Goal: Information Seeking & Learning: Learn about a topic

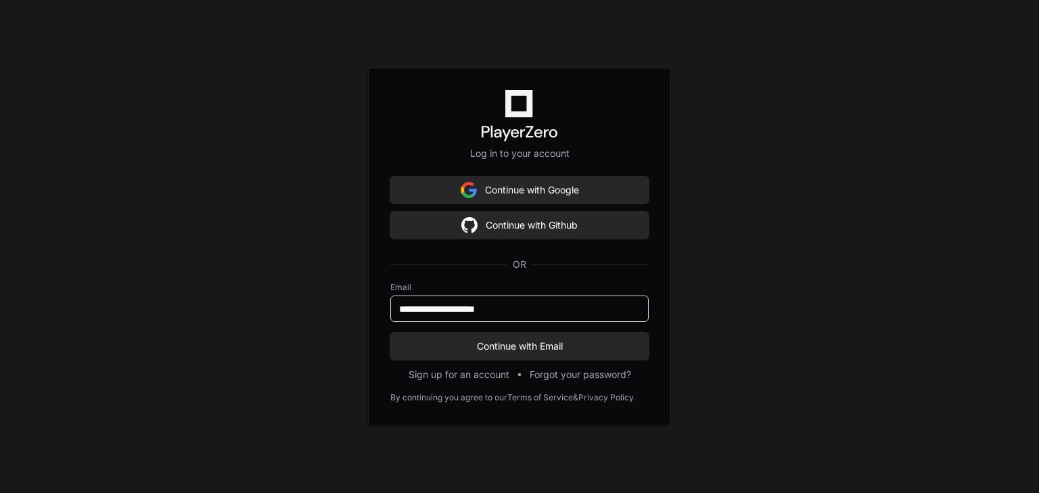
type input "**********"
click at [390, 333] on button "Continue with Email" at bounding box center [519, 346] width 258 height 27
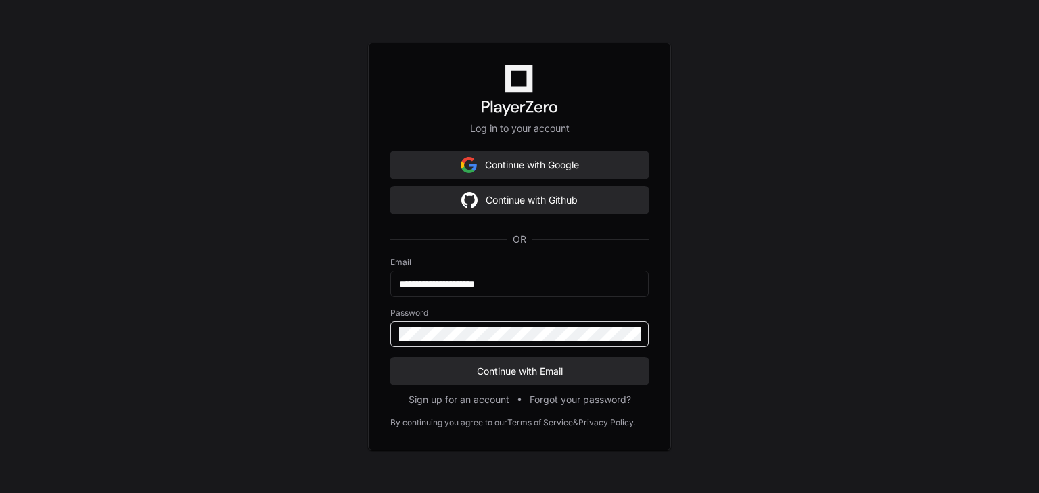
click at [390, 358] on button "Continue with Email" at bounding box center [519, 371] width 258 height 27
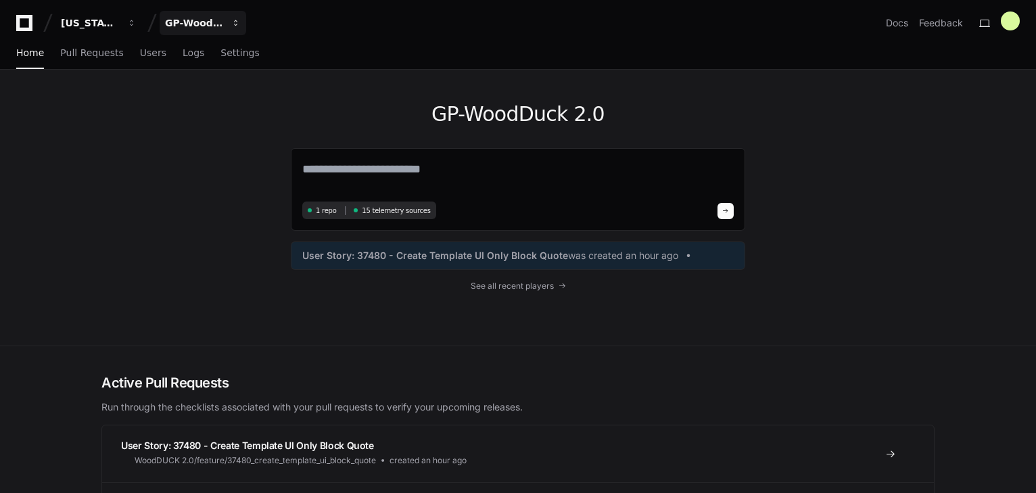
click at [214, 15] on button "GP-WoodDuck 2.0" at bounding box center [203, 23] width 87 height 24
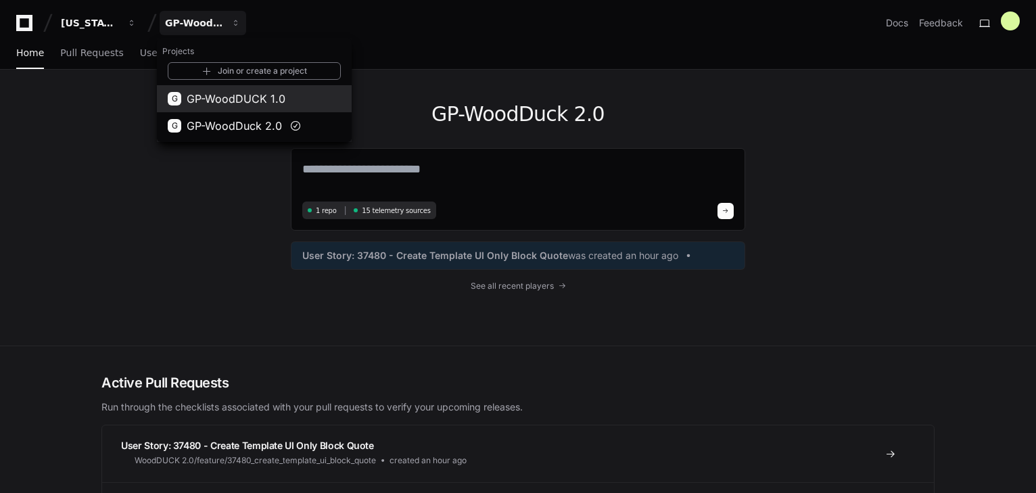
click at [222, 97] on span "GP-WoodDUCK 1.0" at bounding box center [236, 99] width 99 height 16
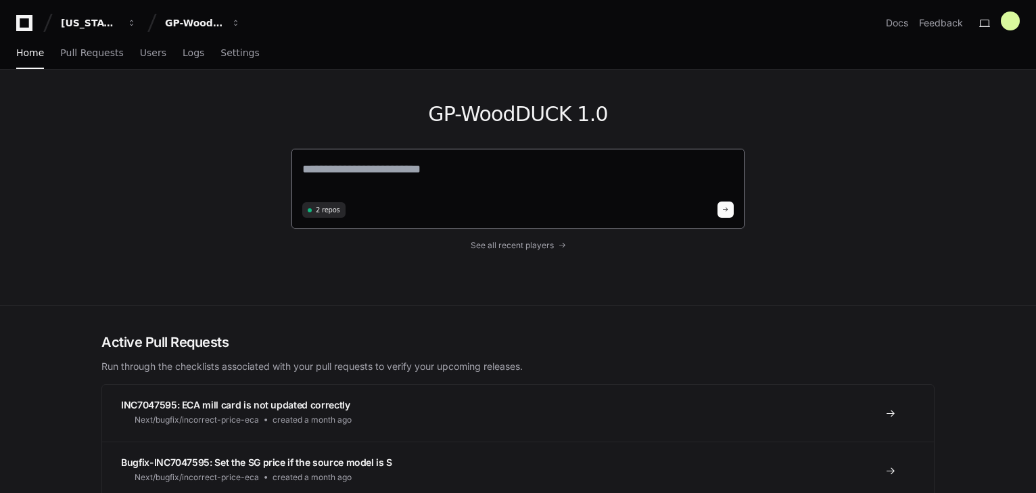
click at [390, 184] on textarea at bounding box center [517, 179] width 431 height 38
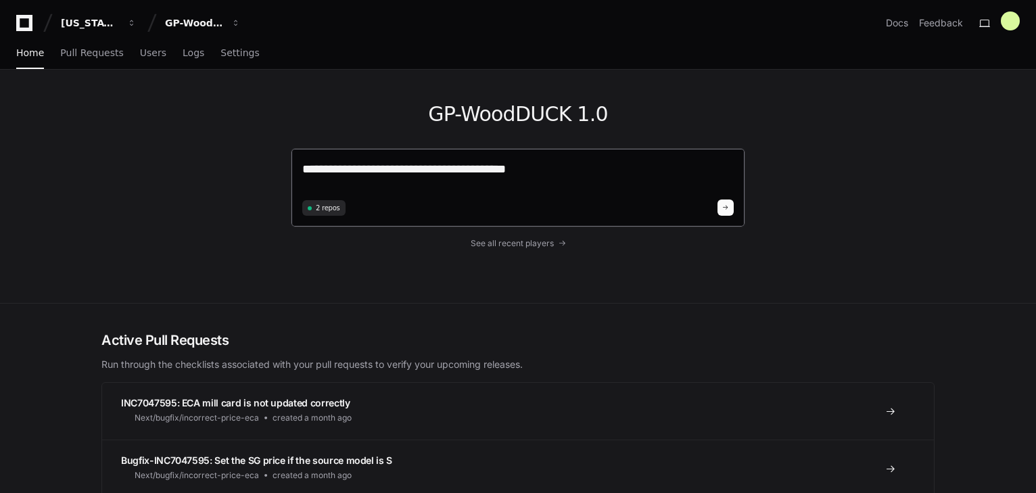
click at [479, 166] on textarea "**********" at bounding box center [517, 178] width 431 height 36
click at [555, 173] on textarea "**********" at bounding box center [517, 178] width 431 height 36
type textarea "**********"
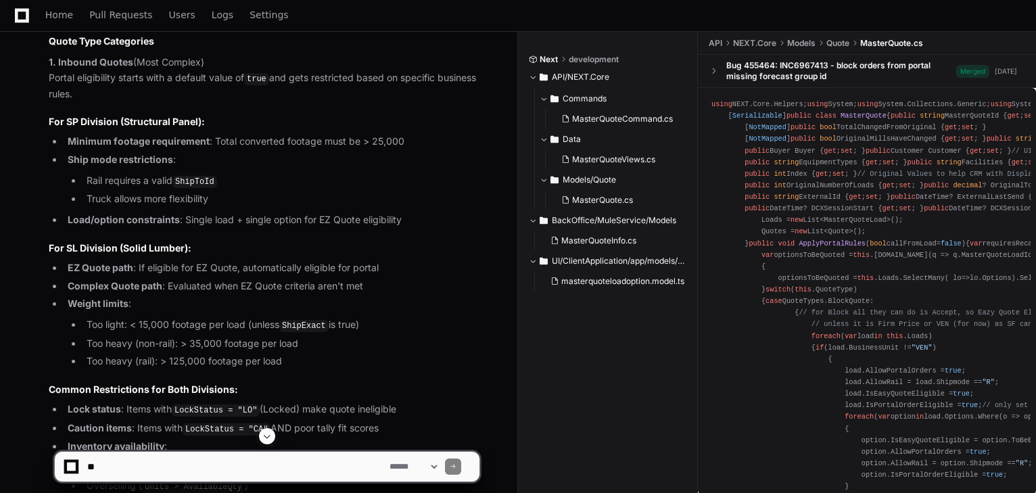
scroll to position [703, 0]
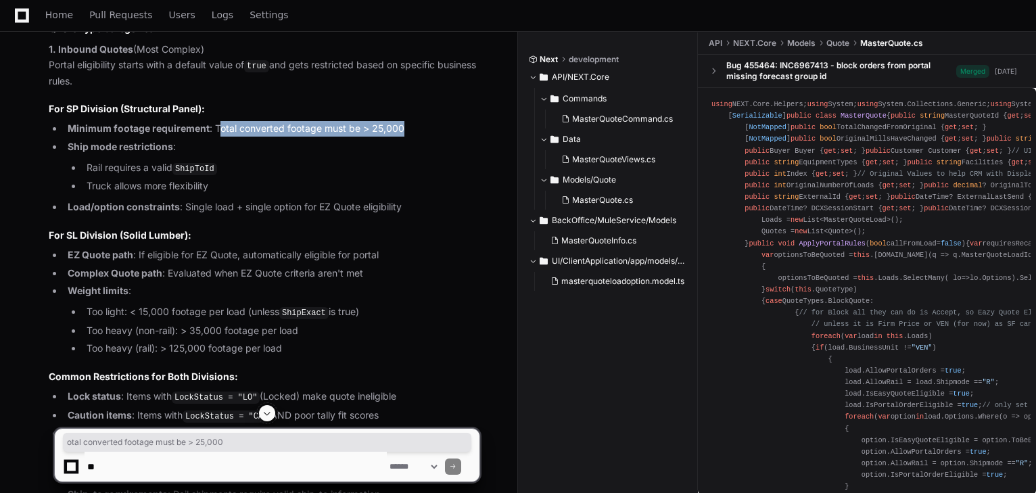
drag, startPoint x: 231, startPoint y: 126, endPoint x: 417, endPoint y: 126, distance: 186.6
click at [417, 126] on li "Minimum footage requirement : Total converted footage must be > 25,000" at bounding box center [272, 129] width 416 height 16
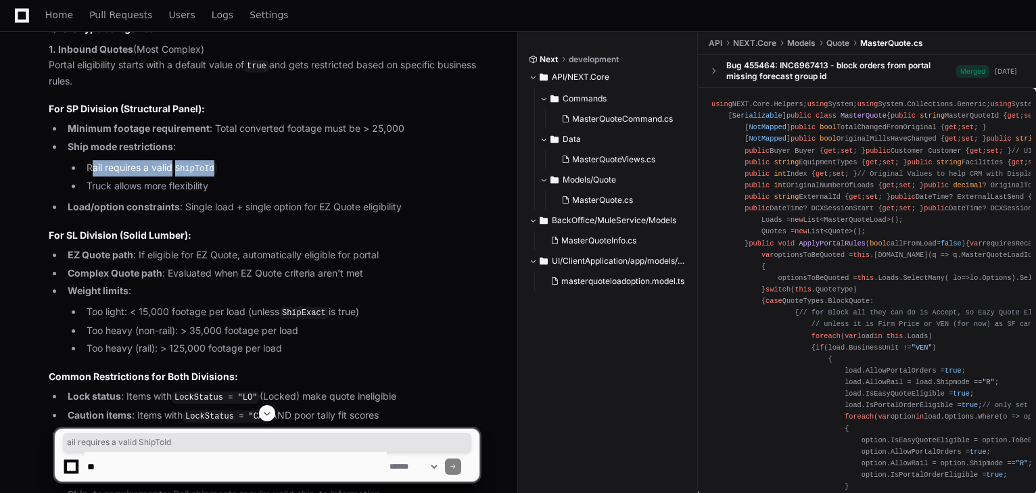
drag, startPoint x: 89, startPoint y: 165, endPoint x: 221, endPoint y: 166, distance: 131.9
click at [221, 166] on li "Rail requires a valid ShipToId" at bounding box center [281, 168] width 397 height 16
drag, startPoint x: 90, startPoint y: 185, endPoint x: 262, endPoint y: 181, distance: 172.5
click at [203, 183] on li "Truck allows more flexibility" at bounding box center [281, 187] width 397 height 16
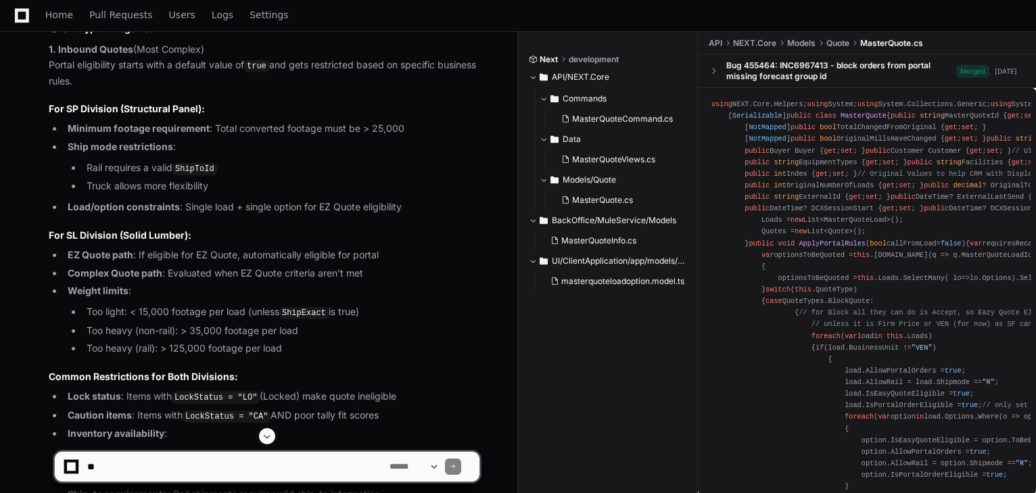
click at [262, 181] on li "Truck allows more flexibility" at bounding box center [281, 187] width 397 height 16
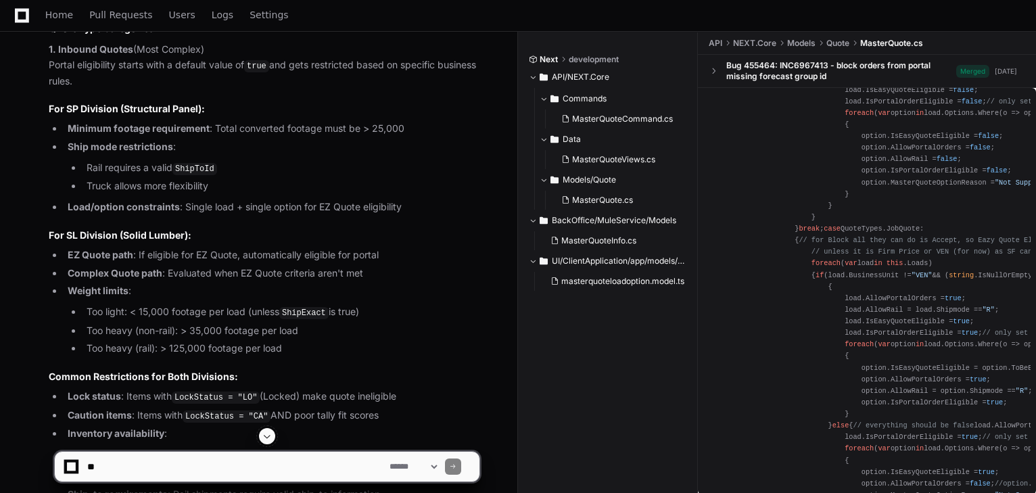
scroll to position [433, 0]
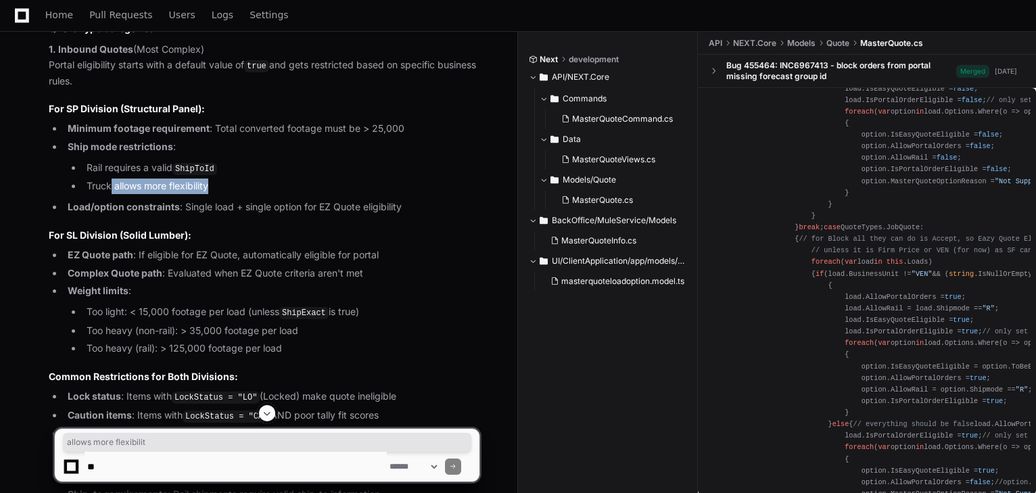
drag, startPoint x: 110, startPoint y: 184, endPoint x: 208, endPoint y: 181, distance: 98.8
click at [208, 181] on li "Truck allows more flexibility" at bounding box center [281, 187] width 397 height 16
click at [210, 181] on li "Truck allows more flexibility" at bounding box center [281, 187] width 397 height 16
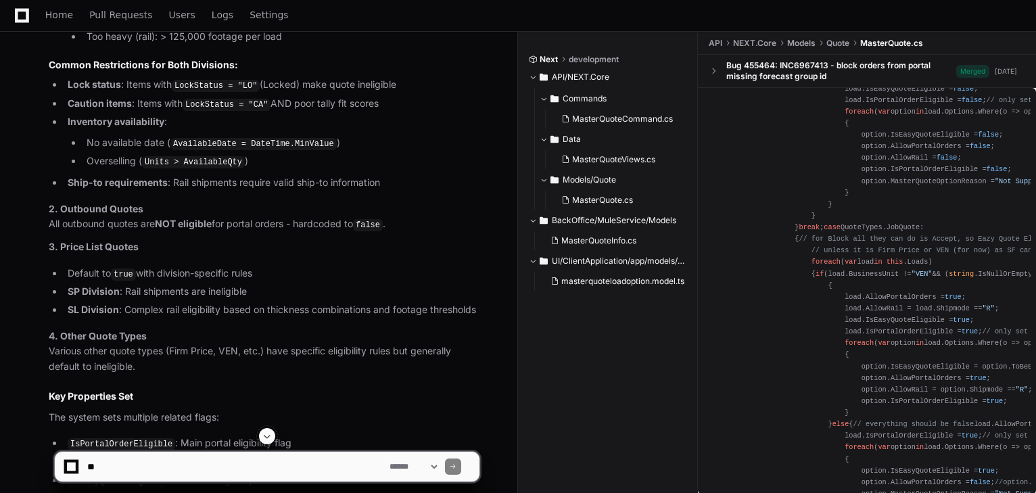
scroll to position [1028, 0]
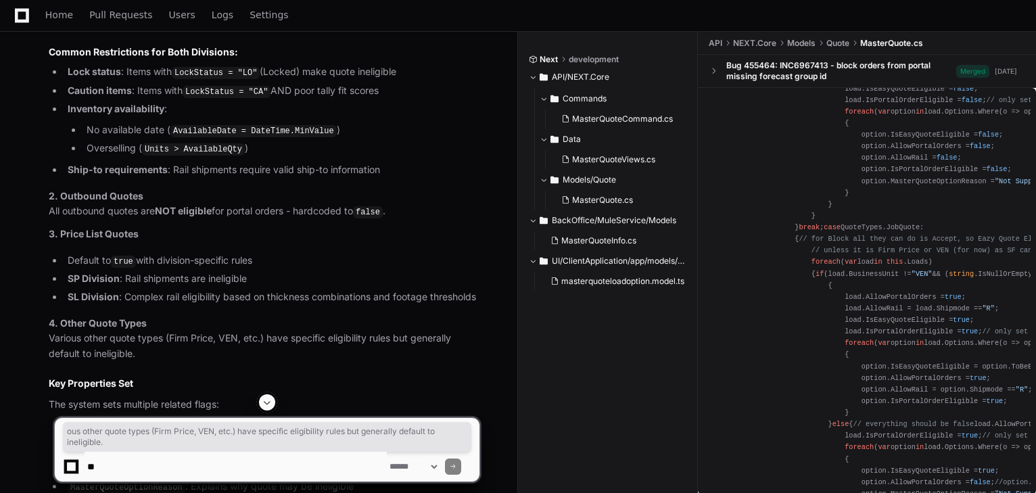
drag, startPoint x: 68, startPoint y: 335, endPoint x: 391, endPoint y: 352, distance: 323.7
click at [391, 352] on p "4. Other Quote Types Various other quote types (Firm Price, VEN, etc.) have spe…" at bounding box center [264, 339] width 431 height 46
click at [390, 352] on p "4. Other Quote Types Various other quote types (Firm Price, VEN, etc.) have spe…" at bounding box center [264, 339] width 431 height 46
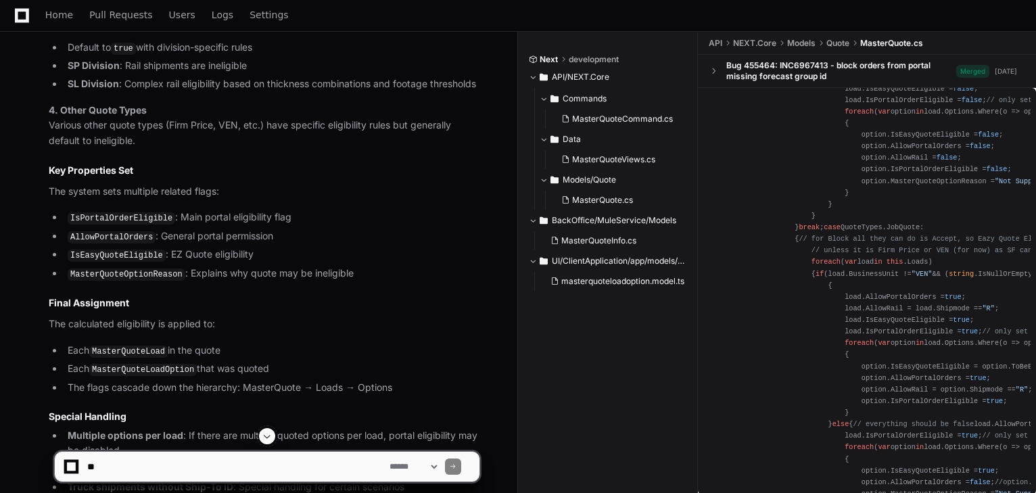
scroll to position [1244, 0]
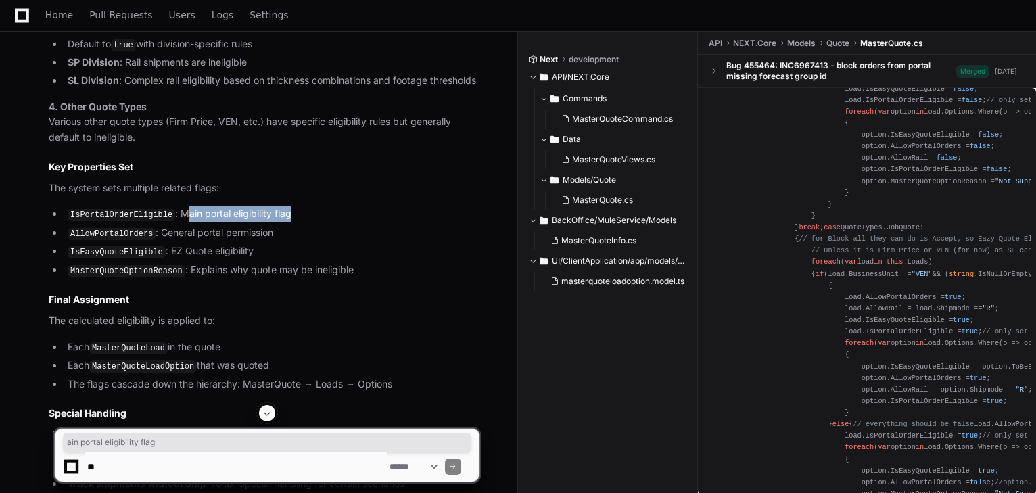
drag, startPoint x: 181, startPoint y: 206, endPoint x: 287, endPoint y: 208, distance: 106.2
click at [295, 206] on li "IsPortalOrderEligible : Main portal eligibility flag" at bounding box center [272, 214] width 416 height 16
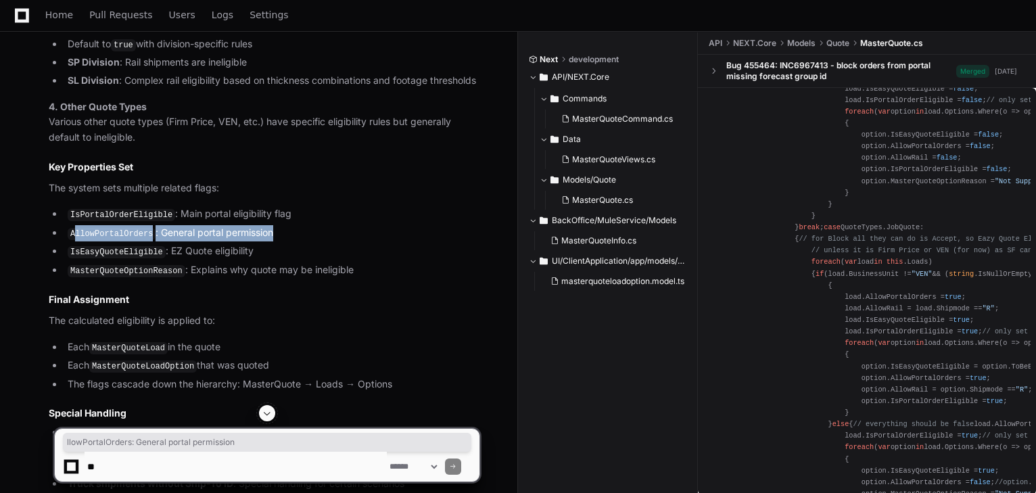
drag, startPoint x: 76, startPoint y: 227, endPoint x: 281, endPoint y: 226, distance: 204.2
click at [281, 226] on li "AllowPortalOrders : General portal permission" at bounding box center [272, 233] width 416 height 16
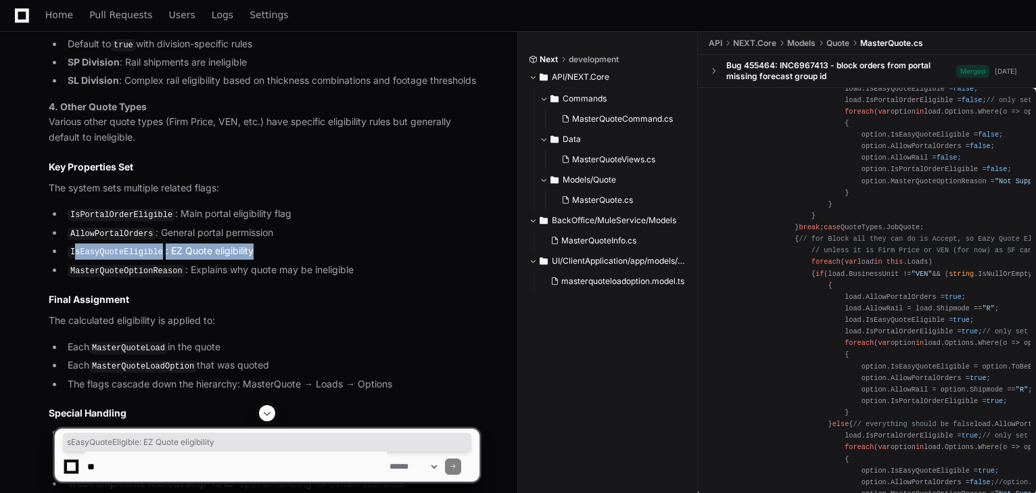
drag, startPoint x: 74, startPoint y: 245, endPoint x: 279, endPoint y: 248, distance: 204.2
click at [281, 245] on li "IsEasyQuoteEligible : EZ Quote eligibility" at bounding box center [272, 251] width 416 height 16
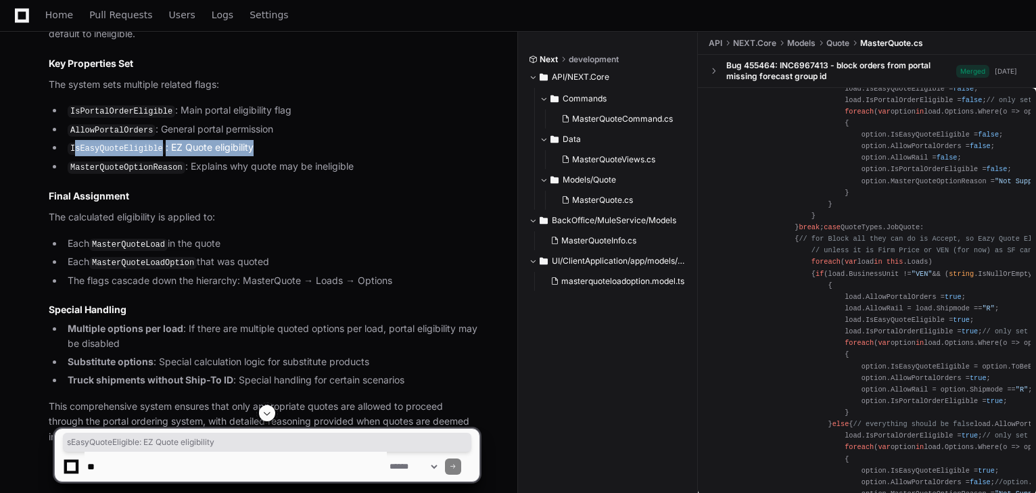
scroll to position [1353, 0]
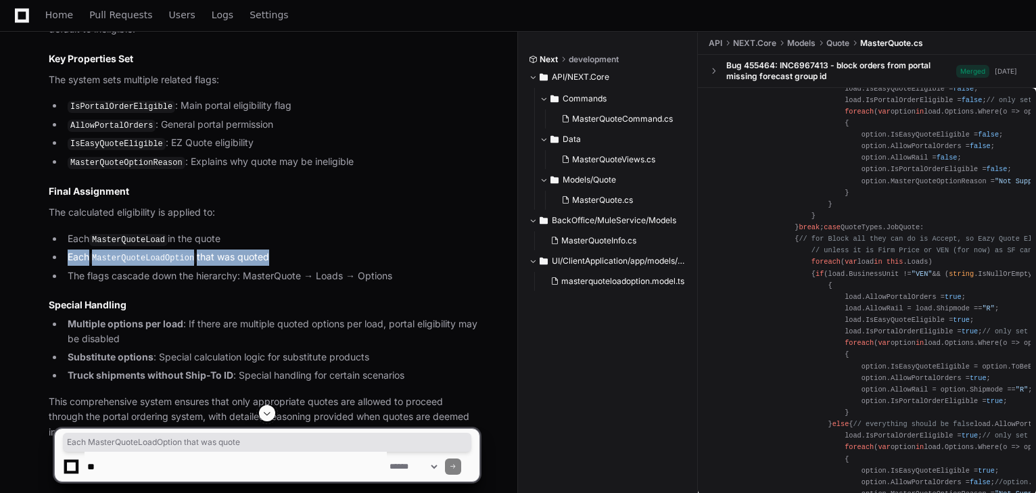
drag, startPoint x: 81, startPoint y: 252, endPoint x: 260, endPoint y: 250, distance: 178.5
click at [260, 250] on li "Each MasterQuoteLoadOption that was quoted" at bounding box center [272, 258] width 416 height 16
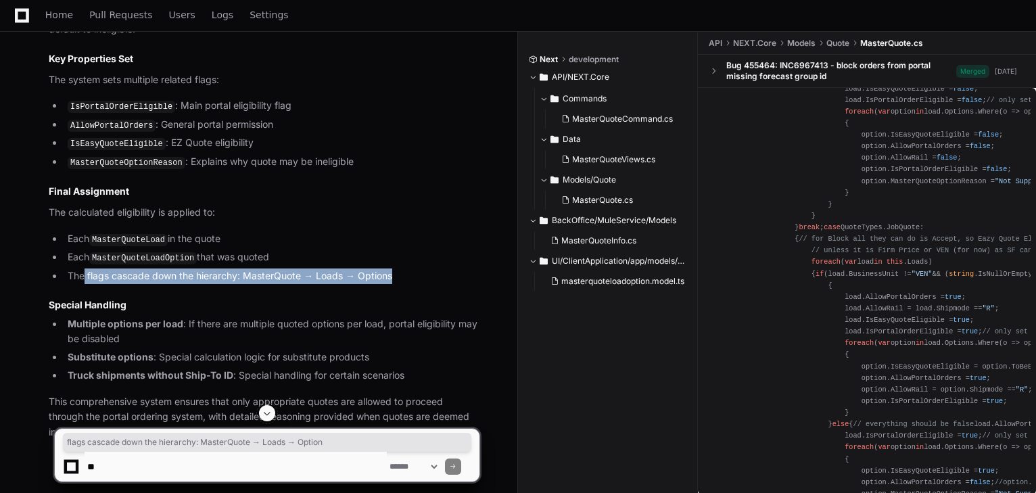
drag, startPoint x: 114, startPoint y: 266, endPoint x: 394, endPoint y: 268, distance: 280.7
click at [394, 268] on li "The flags cascade down the hierarchy: MasterQuote → Loads → Options" at bounding box center [272, 276] width 416 height 16
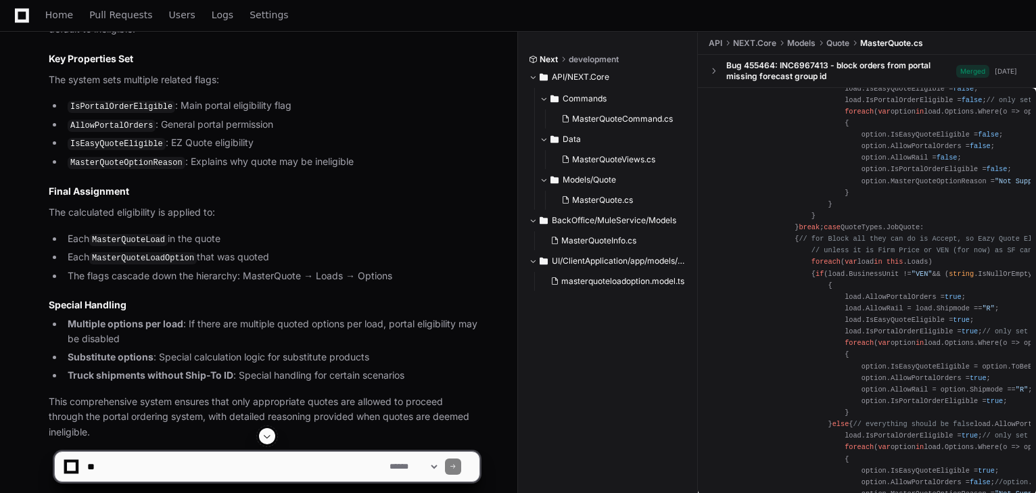
drag, startPoint x: 349, startPoint y: 281, endPoint x: 336, endPoint y: 287, distance: 13.9
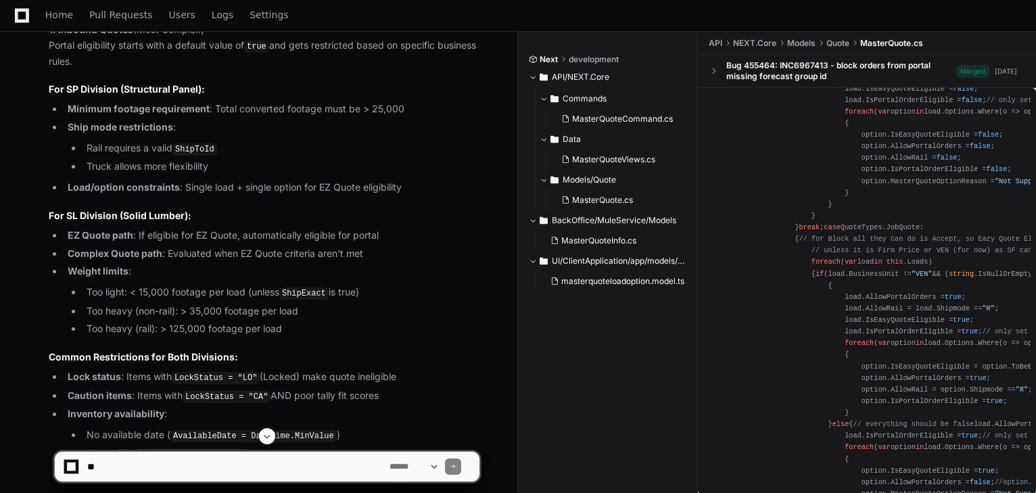
scroll to position [586, 0]
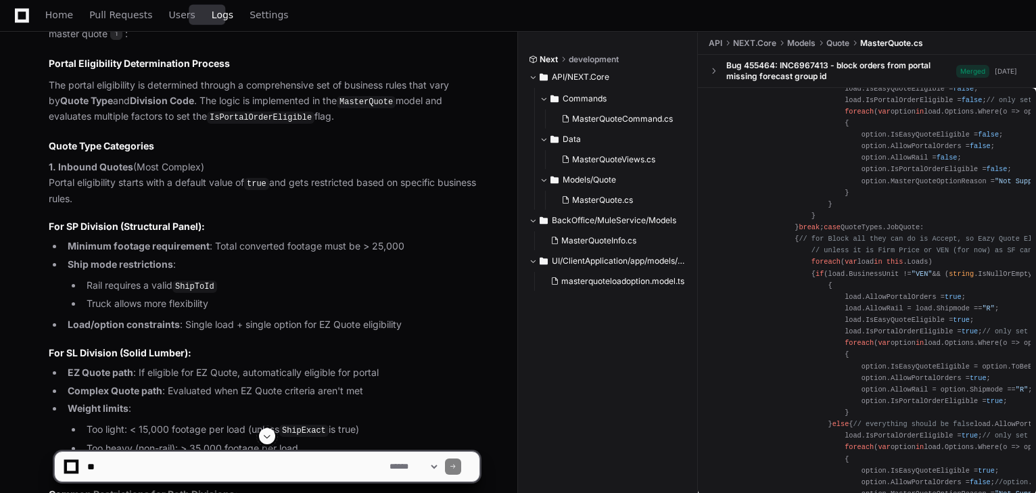
click at [212, 16] on span "Logs" at bounding box center [223, 15] width 22 height 8
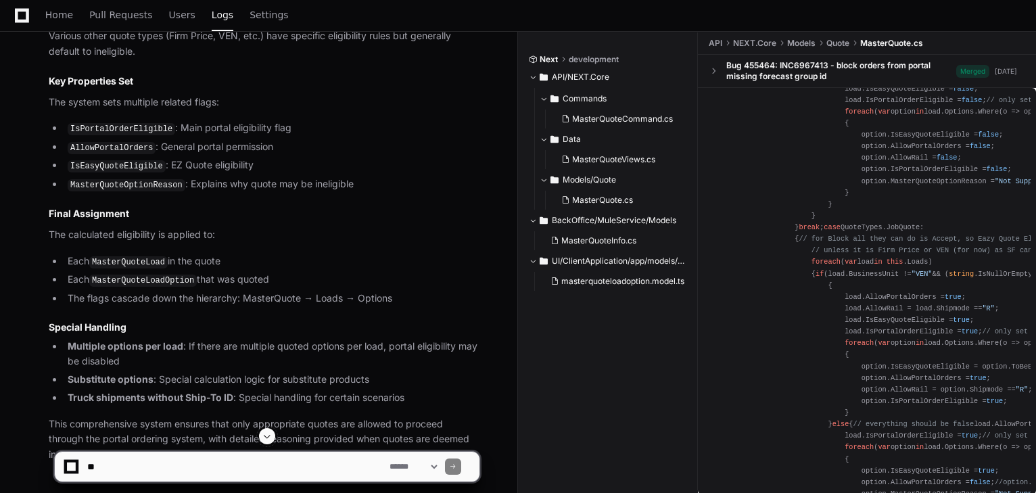
scroll to position [1343, 0]
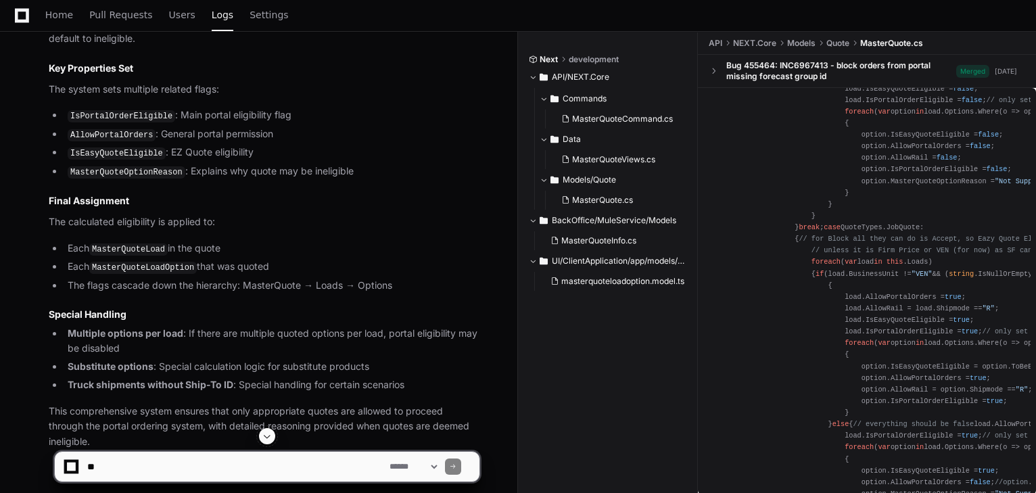
click at [131, 465] on textarea at bounding box center [236, 467] width 302 height 30
paste textarea "**********"
click at [125, 468] on textarea at bounding box center [236, 467] width 302 height 30
type textarea "**********"
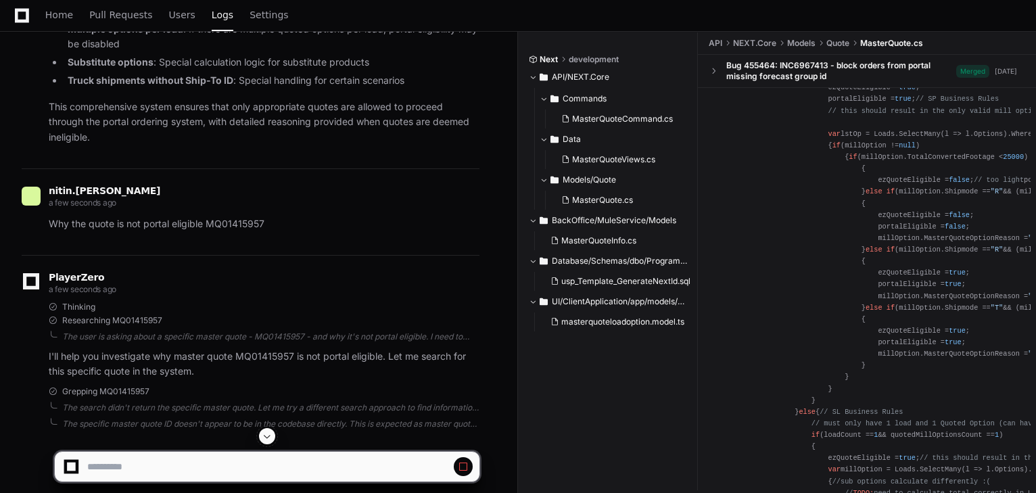
scroll to position [1244, 0]
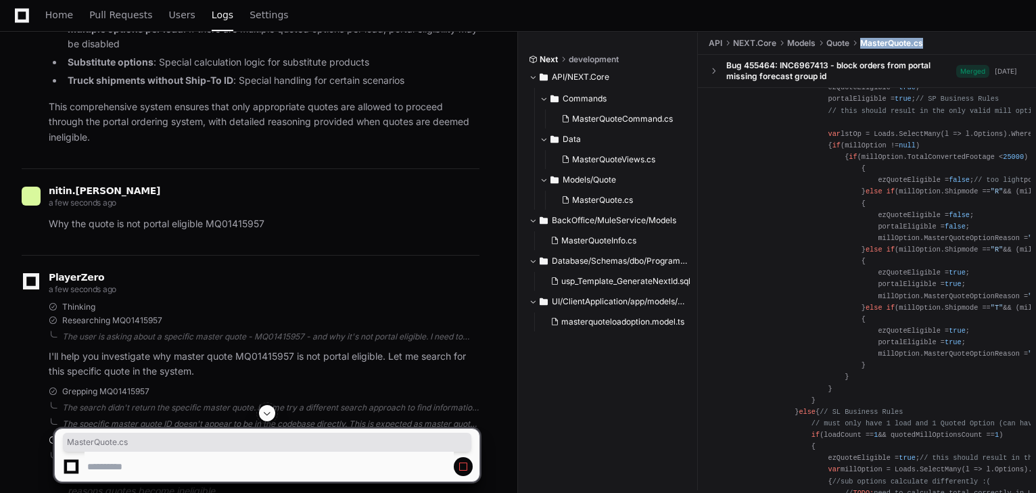
drag, startPoint x: 928, startPoint y: 44, endPoint x: 862, endPoint y: 45, distance: 66.3
click at [862, 45] on ul "API NEXT.Core Models Quote MasterQuote.cs" at bounding box center [870, 43] width 331 height 22
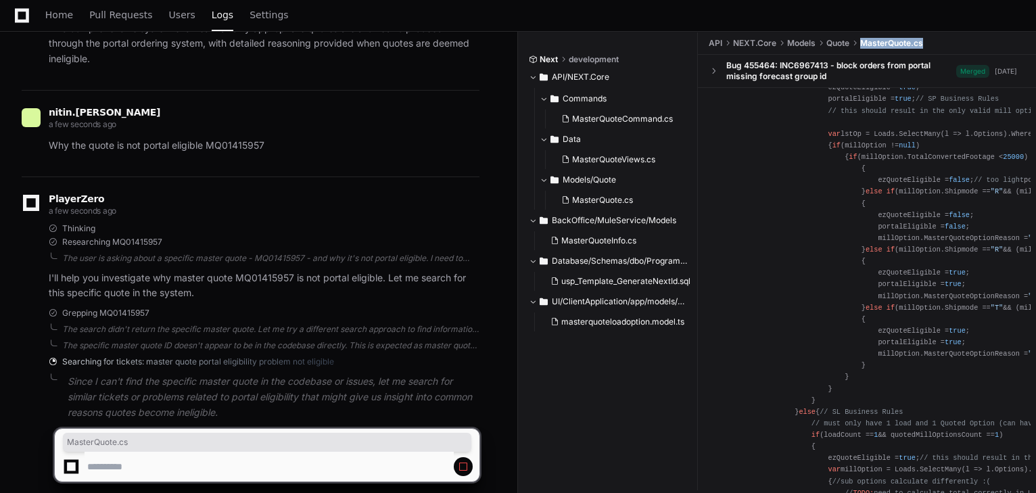
scroll to position [1750, 0]
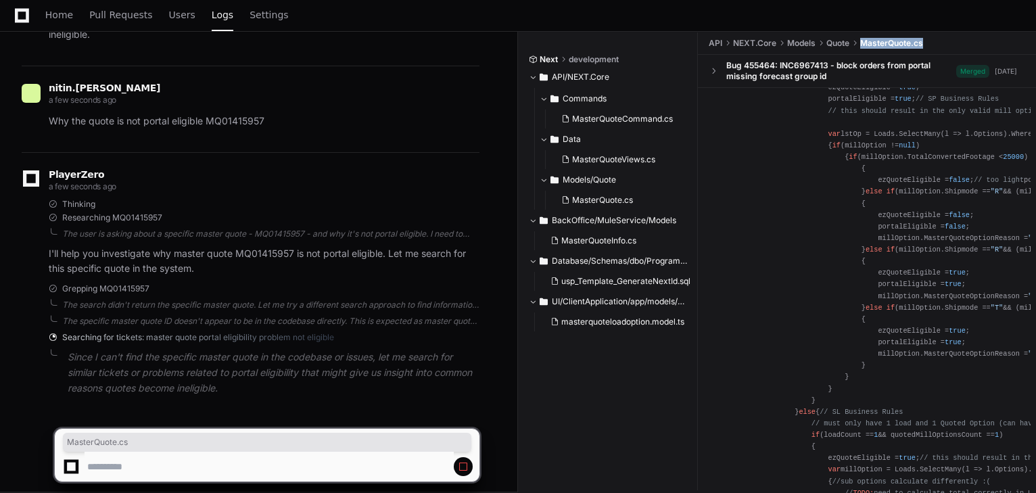
copy ul "MasterQuote.cs"
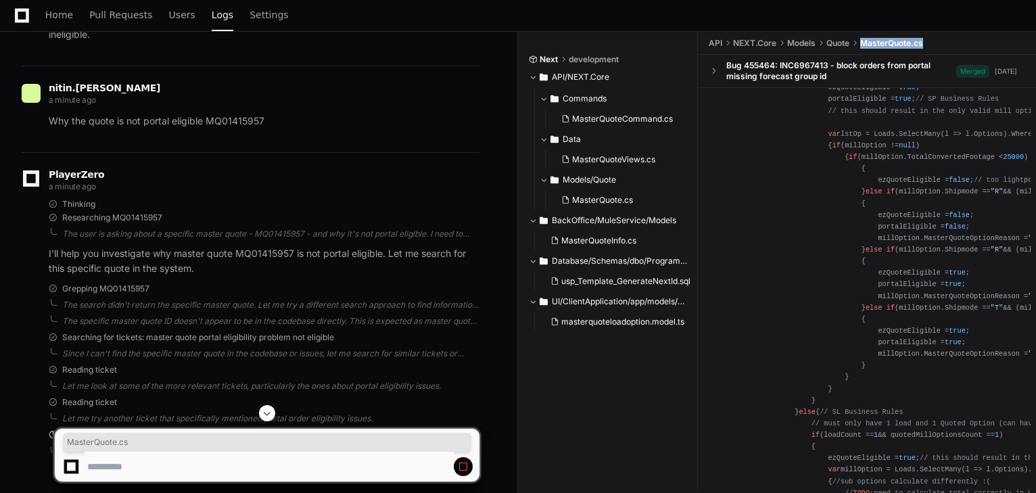
copy ul "MasterQuote.cs"
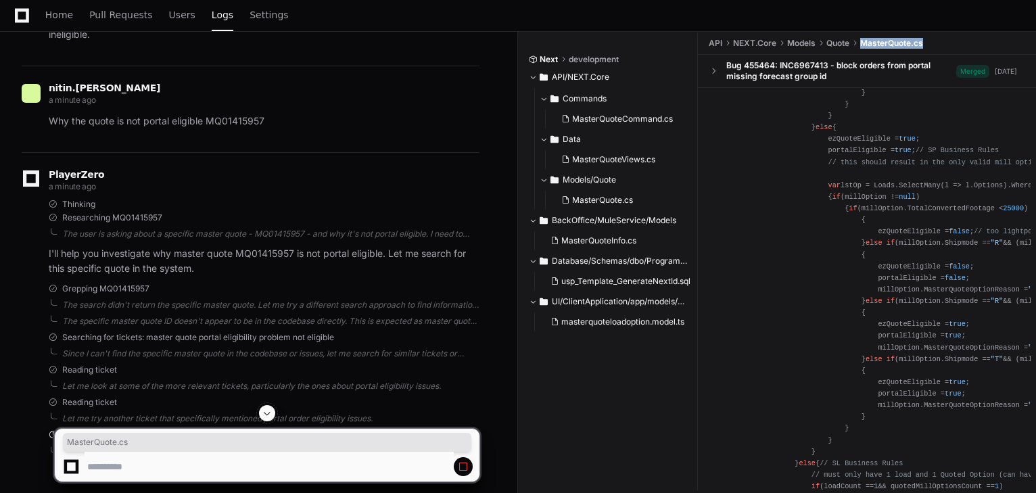
scroll to position [1190, 0]
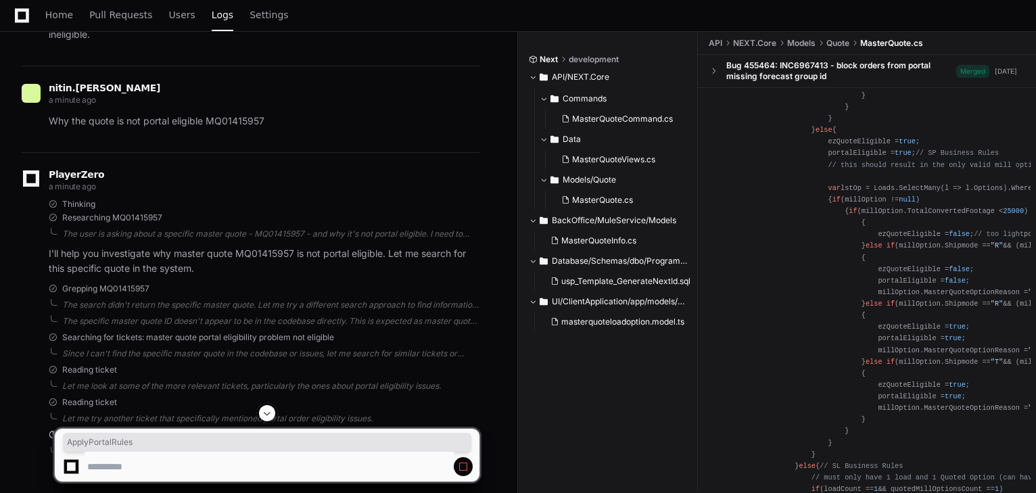
copy span "ApplyPortalRules"
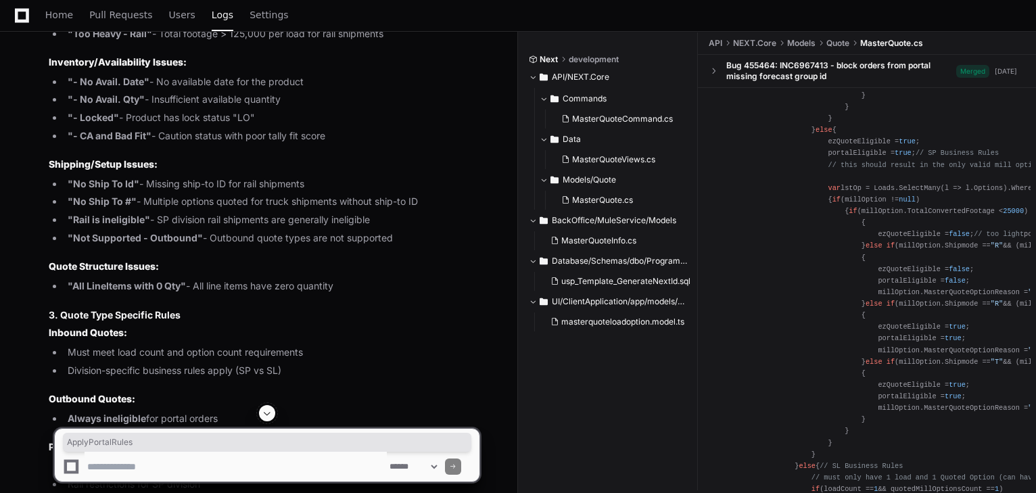
scroll to position [2562, 0]
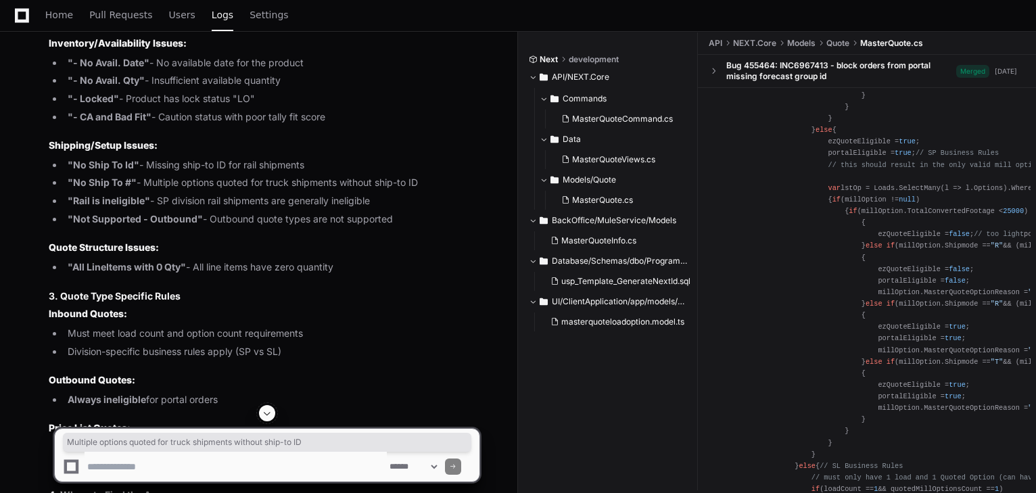
drag, startPoint x: 150, startPoint y: 170, endPoint x: 429, endPoint y: 173, distance: 279.3
click at [429, 175] on li ""No Ship To #" - Multiple options quoted for truck shipments without ship-to ID" at bounding box center [272, 183] width 416 height 16
copy li "Multiple options quoted for truck shipments without ship-to ID"
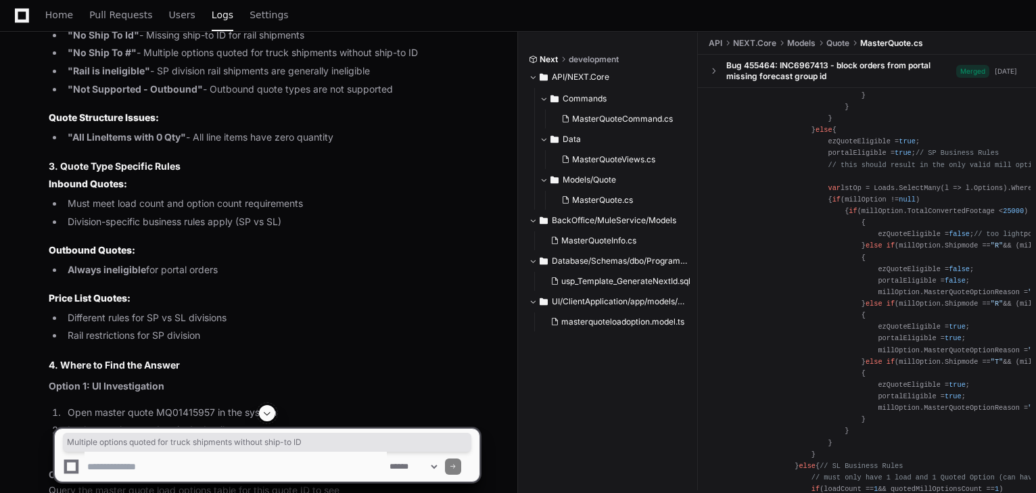
scroll to position [2583, 0]
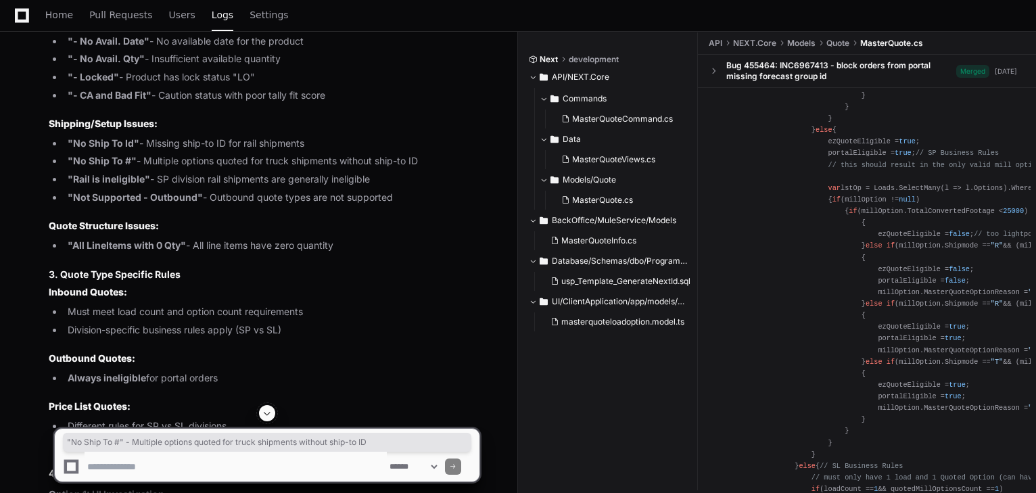
drag, startPoint x: 66, startPoint y: 149, endPoint x: 439, endPoint y: 149, distance: 373.3
click at [439, 154] on li ""No Ship To #" - Multiple options quoted for truck shipments without ship-to ID" at bounding box center [272, 162] width 416 height 16
copy li ""No Ship To #" - Multiple options quoted for truck shipments without ship-to ID"
click at [173, 465] on textarea at bounding box center [236, 467] width 302 height 30
type textarea "**********"
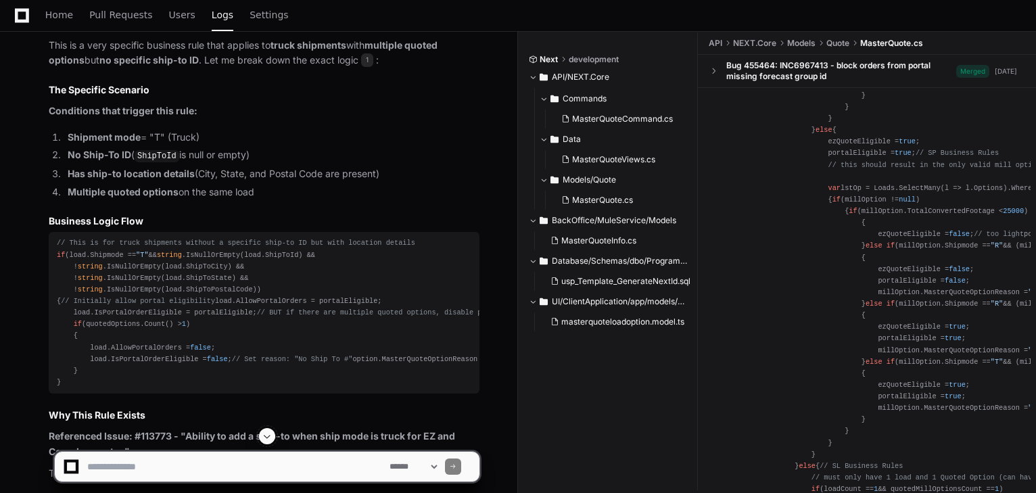
scroll to position [3733, 0]
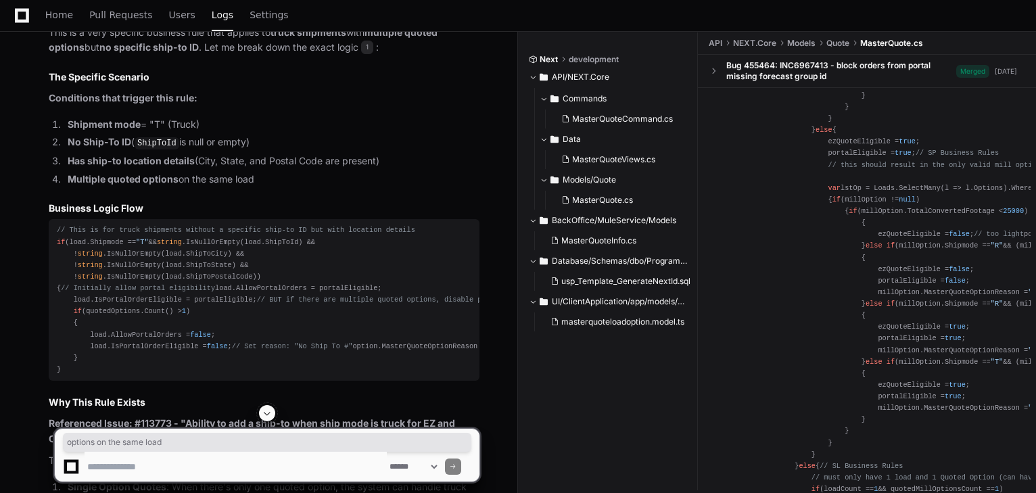
drag, startPoint x: 145, startPoint y: 168, endPoint x: 275, endPoint y: 167, distance: 130.5
click at [275, 172] on li "Multiple quoted options on the same load" at bounding box center [272, 180] width 416 height 16
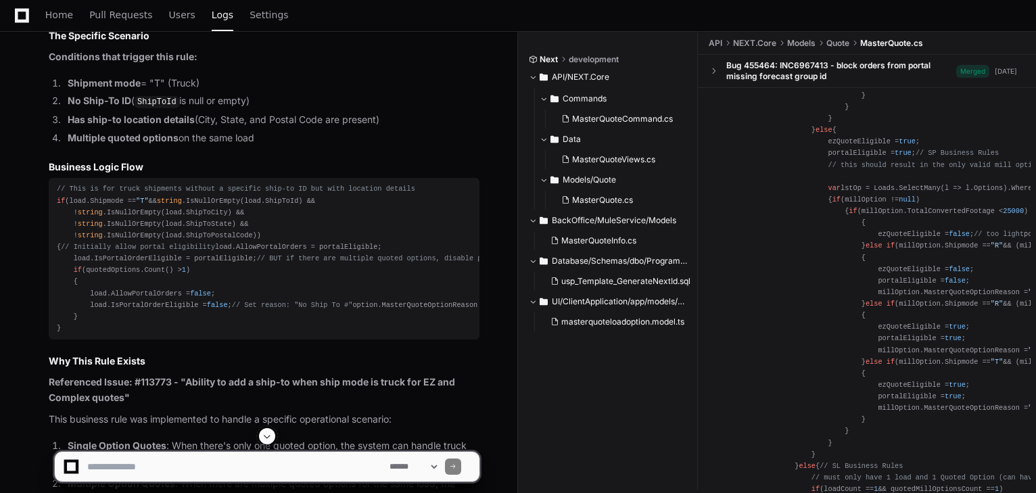
scroll to position [3787, 0]
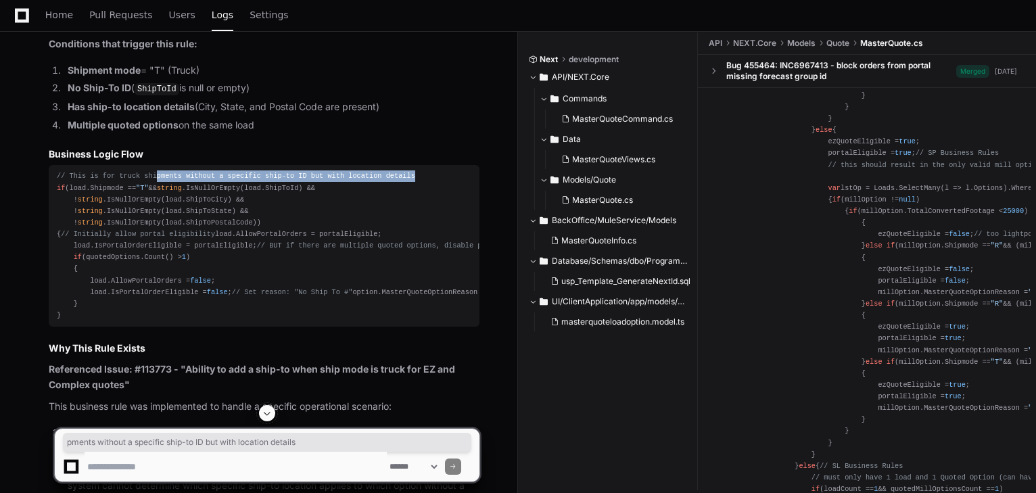
drag, startPoint x: 149, startPoint y: 163, endPoint x: 390, endPoint y: 164, distance: 240.7
click at [390, 170] on div "// This is for truck shipments without a specific ship-to ID but with location …" at bounding box center [264, 245] width 415 height 151
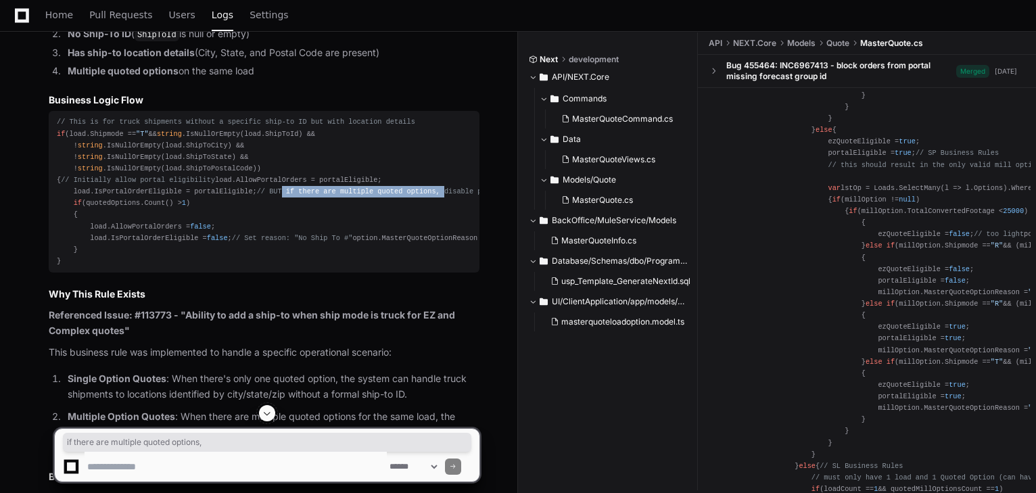
drag, startPoint x: 94, startPoint y: 227, endPoint x: 243, endPoint y: 229, distance: 148.8
click at [257, 195] on span "// BUT if there are multiple quoted options, disable portal eligibility" at bounding box center [405, 191] width 296 height 8
click at [263, 262] on div "// This is for truck shipments without a specific ship-to ID but with location …" at bounding box center [264, 191] width 415 height 151
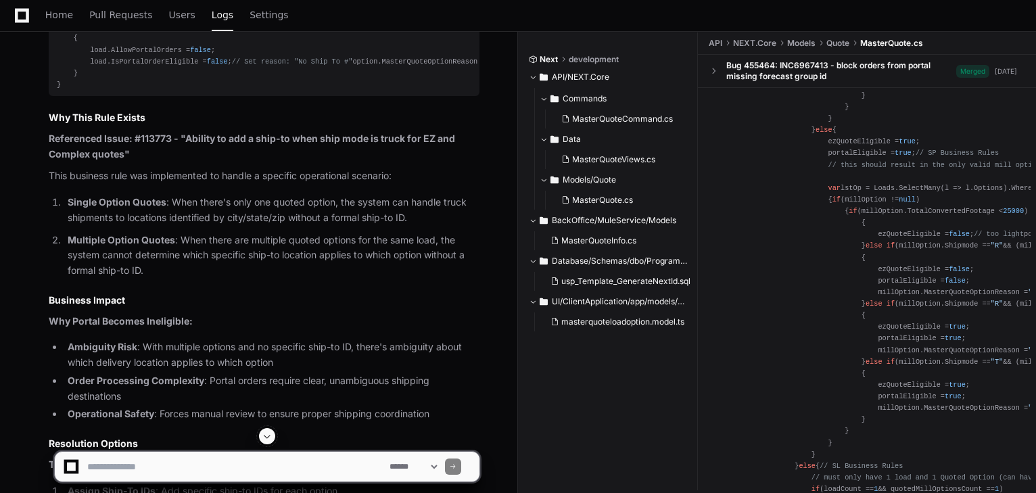
scroll to position [4058, 0]
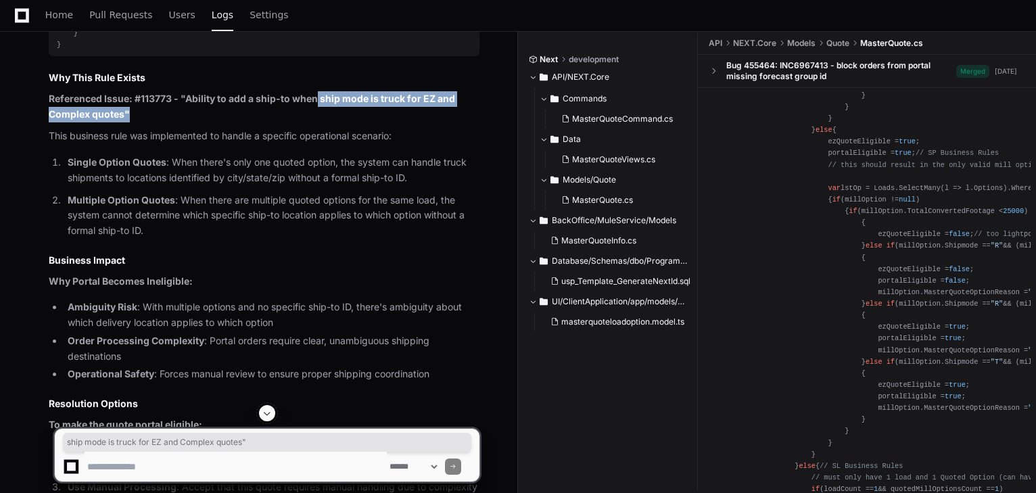
drag, startPoint x: 316, startPoint y: 157, endPoint x: 186, endPoint y: 165, distance: 130.8
click at [186, 122] on p "Referenced Issue: #113773 - "Ability to add a ship-to when ship mode is truck f…" at bounding box center [264, 106] width 431 height 31
click at [154, 122] on p "Referenced Issue: #113773 - "Ability to add a ship-to when ship mode is truck f…" at bounding box center [264, 106] width 431 height 31
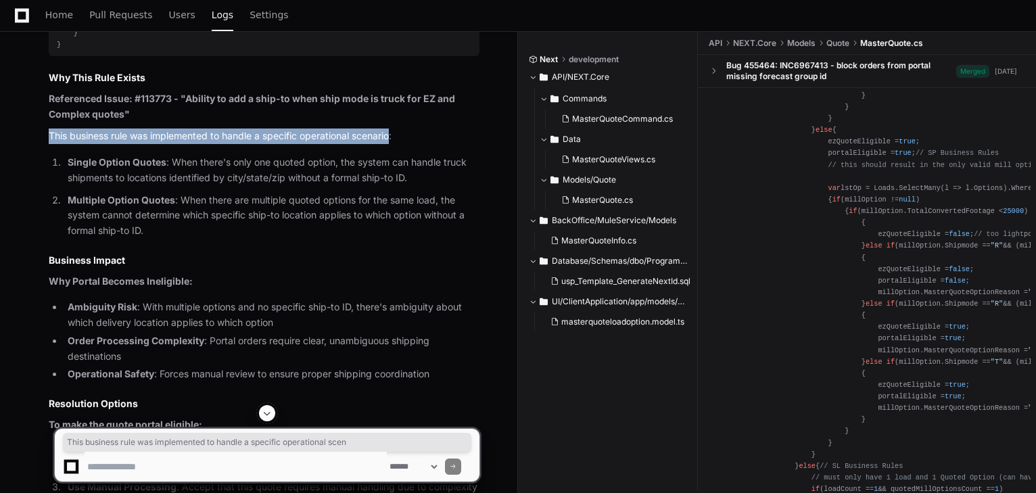
drag, startPoint x: 49, startPoint y: 194, endPoint x: 395, endPoint y: 195, distance: 346.2
click at [395, 144] on p "This business rule was implemented to handle a specific operational scenario:" at bounding box center [264, 136] width 431 height 16
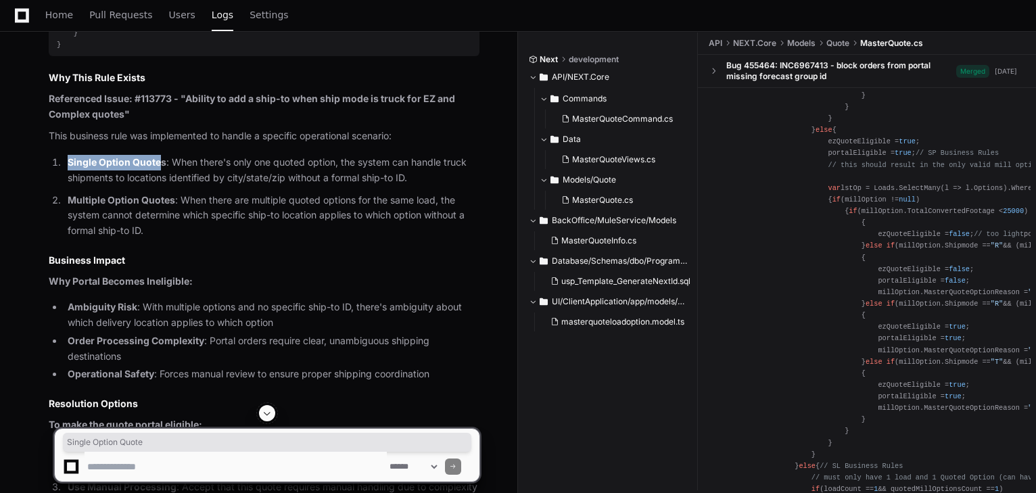
drag, startPoint x: 60, startPoint y: 220, endPoint x: 162, endPoint y: 221, distance: 101.4
click at [162, 186] on li "Single Option Quotes : When there's only one quoted option, the system can hand…" at bounding box center [272, 170] width 416 height 31
drag, startPoint x: 212, startPoint y: 222, endPoint x: 330, endPoint y: 223, distance: 117.7
click at [330, 186] on p "Single Option Quotes : When there's only one quoted option, the system can hand…" at bounding box center [274, 170] width 412 height 31
click at [273, 186] on p "Single Option Quotes : When there's only one quoted option, the system can hand…" at bounding box center [274, 170] width 412 height 31
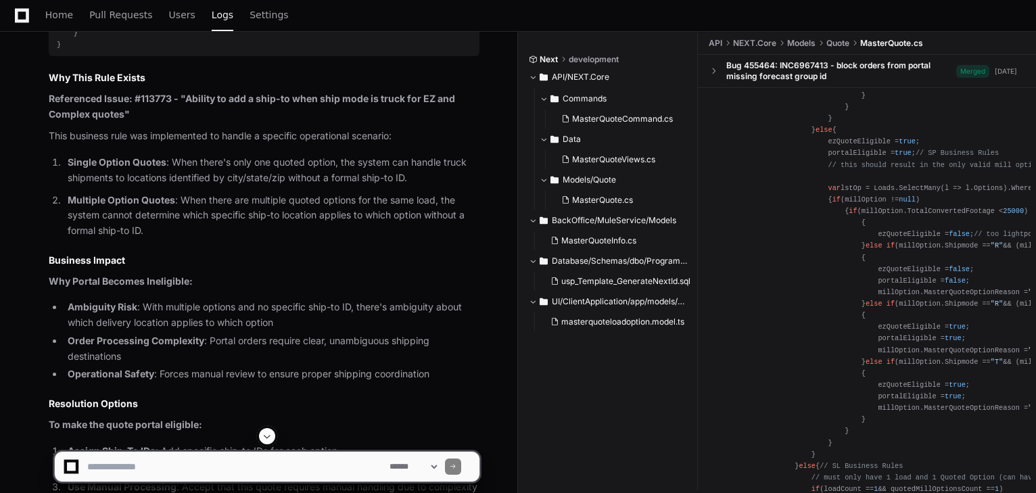
click at [177, 186] on p "Single Option Quotes : When there's only one quoted option, the system can hand…" at bounding box center [274, 170] width 412 height 31
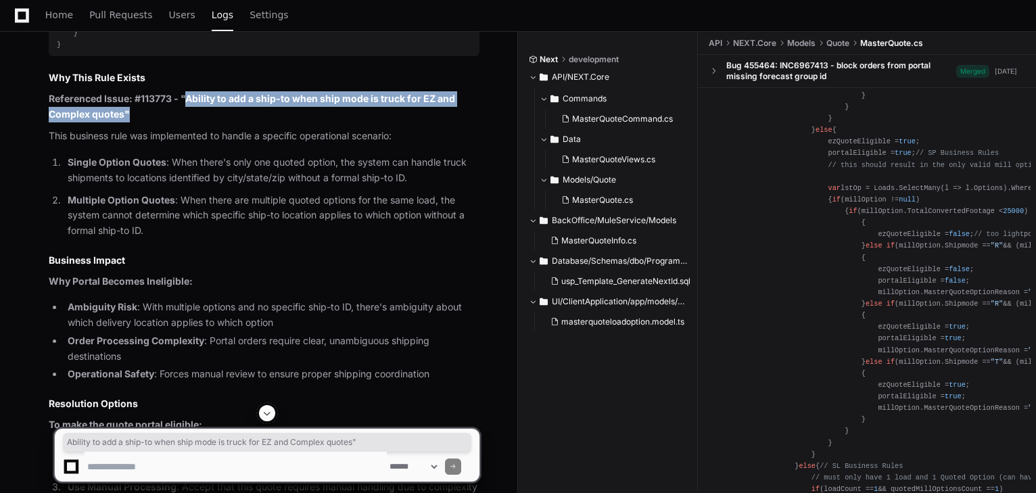
drag, startPoint x: 188, startPoint y: 153, endPoint x: 140, endPoint y: 170, distance: 51.1
click at [140, 122] on p "Referenced Issue: #113773 - "Ability to add a ship-to when ship mode is truck f…" at bounding box center [264, 106] width 431 height 31
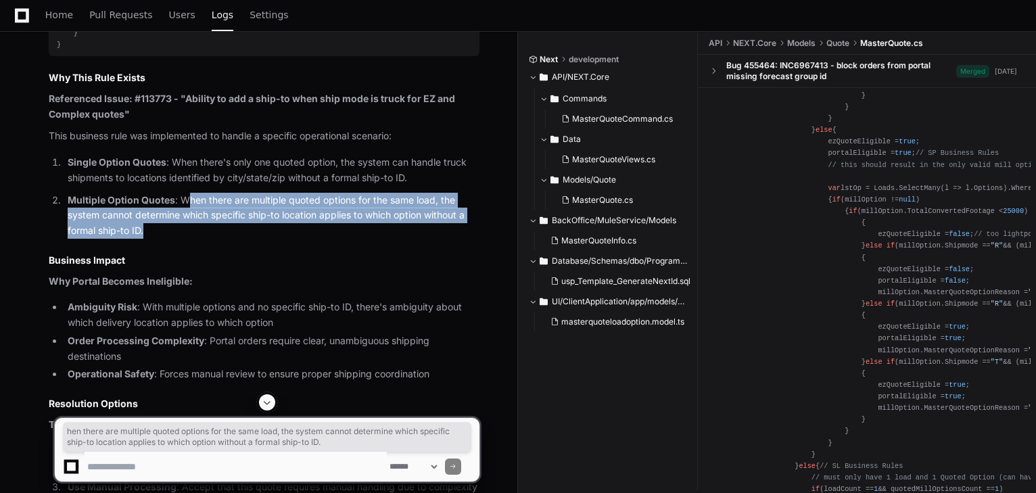
drag, startPoint x: 190, startPoint y: 259, endPoint x: 156, endPoint y: 287, distance: 43.7
click at [157, 239] on p "Multiple Option Quotes : When there are multiple quoted options for the same lo…" at bounding box center [274, 216] width 412 height 46
click at [154, 239] on p "Multiple Option Quotes : When there are multiple quoted options for the same lo…" at bounding box center [274, 216] width 412 height 46
drag, startPoint x: 185, startPoint y: 258, endPoint x: 173, endPoint y: 285, distance: 29.4
click at [173, 239] on p "Multiple Option Quotes : When there are multiple quoted options for the same lo…" at bounding box center [274, 216] width 412 height 46
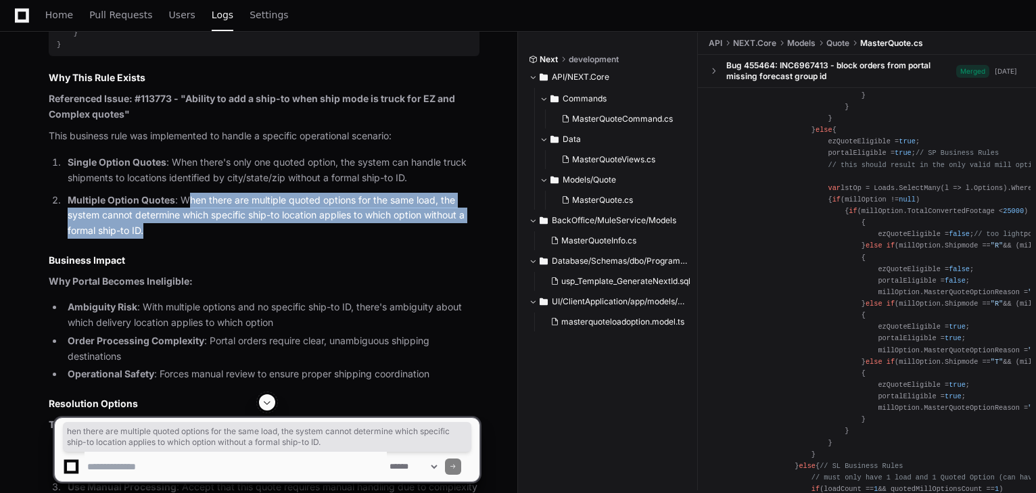
click at [156, 239] on p "Multiple Option Quotes : When there are multiple quoted options for the same lo…" at bounding box center [274, 216] width 412 height 46
drag, startPoint x: 180, startPoint y: 257, endPoint x: 189, endPoint y: 289, distance: 33.2
click at [189, 239] on p "Multiple Option Quotes : When there are multiple quoted options for the same lo…" at bounding box center [274, 216] width 412 height 46
click at [219, 239] on p "Multiple Option Quotes : When there are multiple quoted options for the same lo…" at bounding box center [274, 216] width 412 height 46
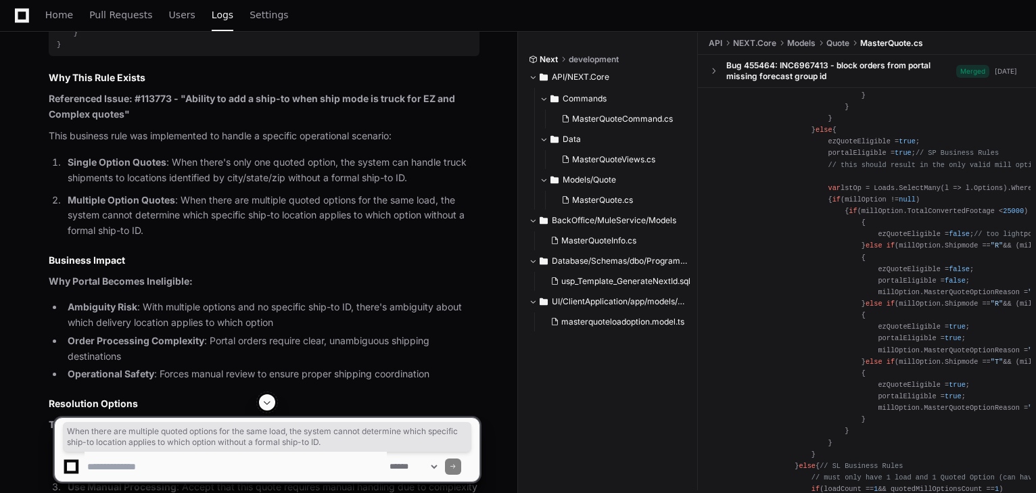
click at [192, 186] on p "Single Option Quotes : When there's only one quoted option, the system can hand…" at bounding box center [274, 170] width 412 height 31
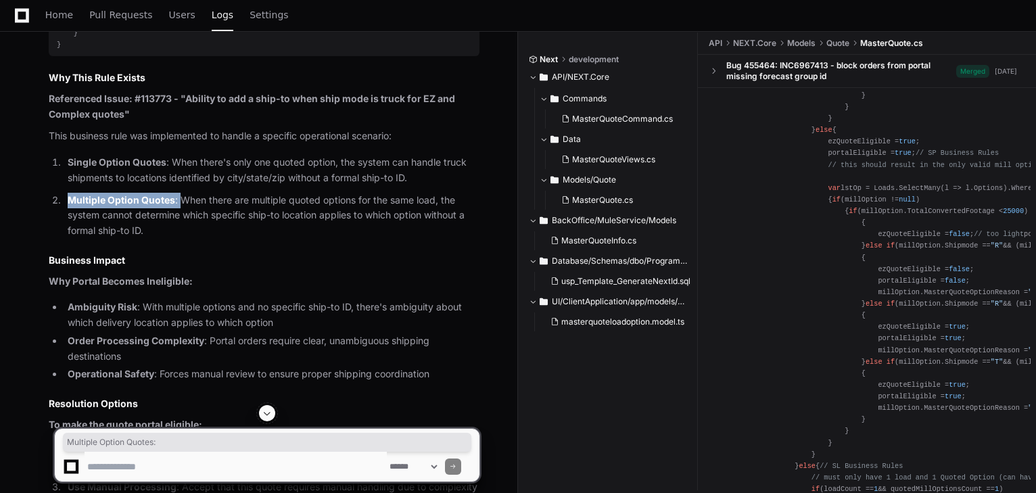
drag, startPoint x: 68, startPoint y: 260, endPoint x: 179, endPoint y: 260, distance: 110.2
click at [179, 239] on p "Multiple Option Quotes : When there are multiple quoted options for the same lo…" at bounding box center [274, 216] width 412 height 46
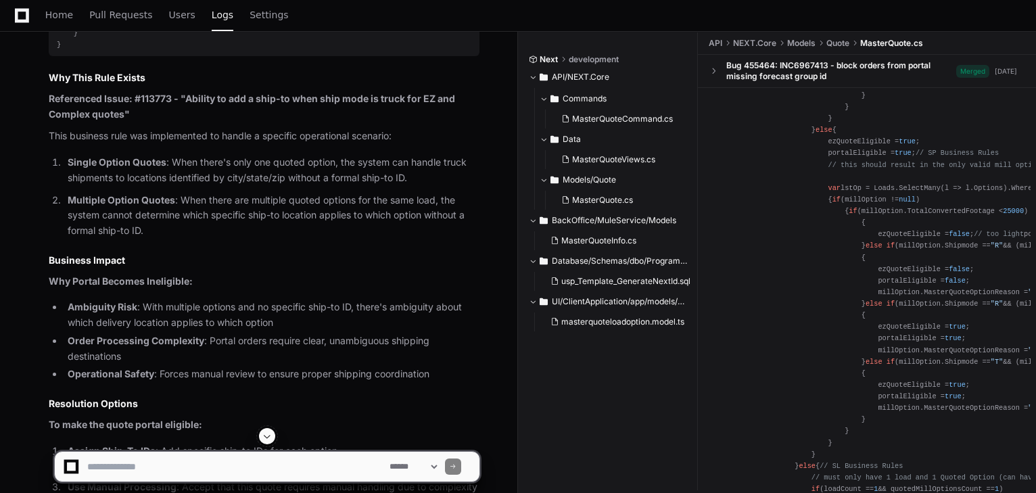
click at [193, 239] on p "Multiple Option Quotes : When there are multiple quoted options for the same lo…" at bounding box center [274, 216] width 412 height 46
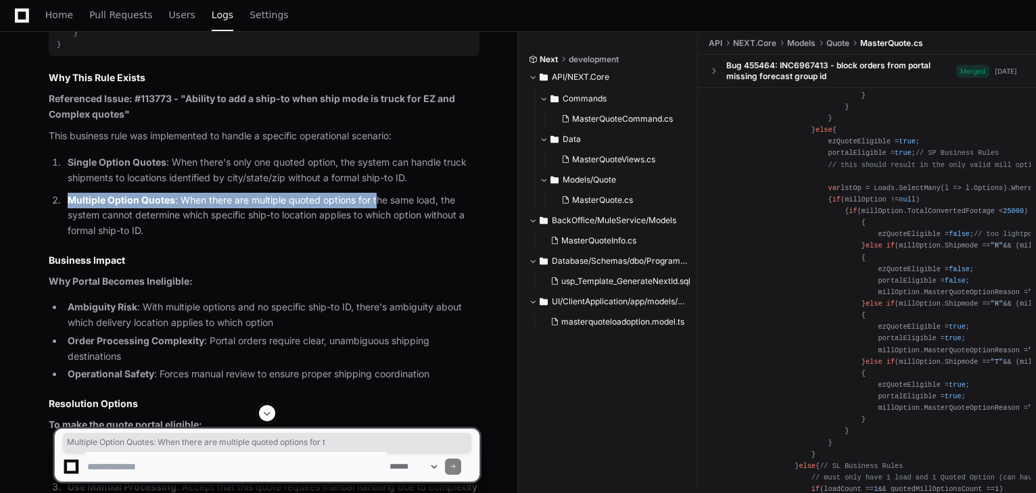
drag, startPoint x: 68, startPoint y: 257, endPoint x: 376, endPoint y: 264, distance: 308.4
click at [376, 239] on p "Multiple Option Quotes : When there are multiple quoted options for the same lo…" at bounding box center [274, 216] width 412 height 46
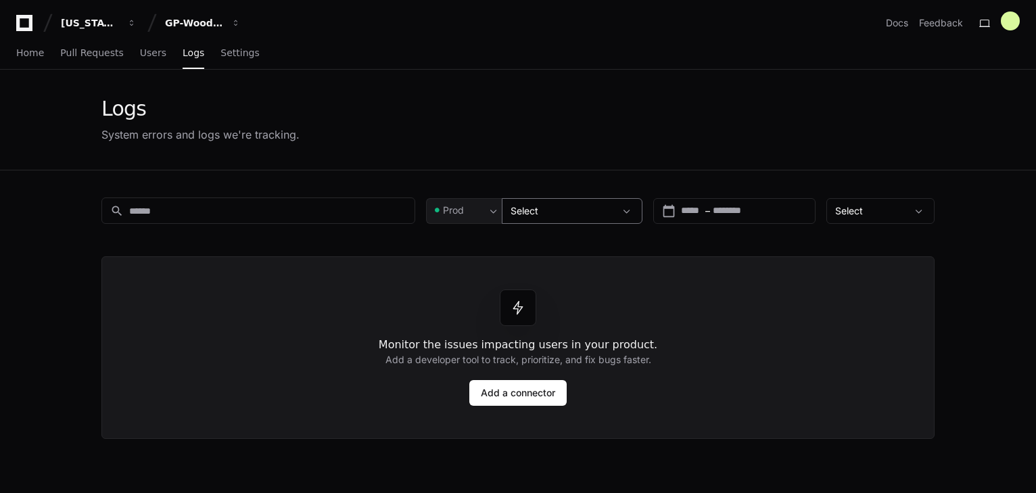
click at [555, 210] on div "Select" at bounding box center [563, 211] width 104 height 14
click at [630, 211] on span at bounding box center [627, 211] width 14 height 14
click at [492, 210] on span at bounding box center [494, 211] width 14 height 14
click at [491, 210] on div at bounding box center [518, 246] width 1036 height 493
click at [274, 211] on input at bounding box center [267, 211] width 277 height 14
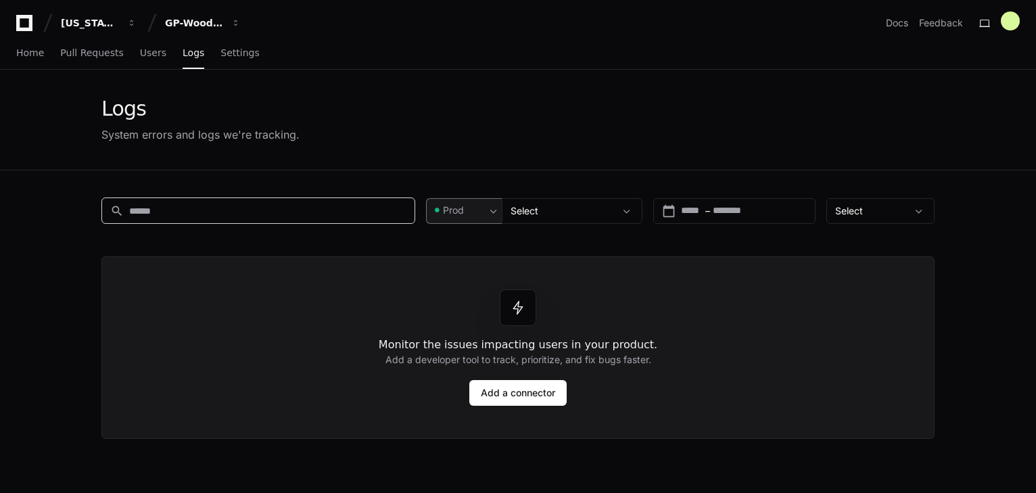
paste input "**********"
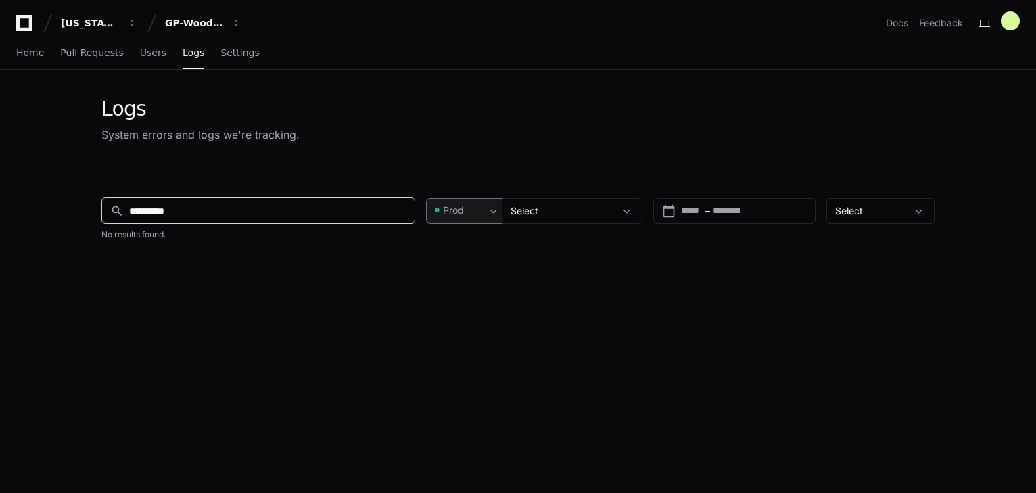
type input "**********"
click at [868, 212] on div "Select" at bounding box center [871, 211] width 72 height 14
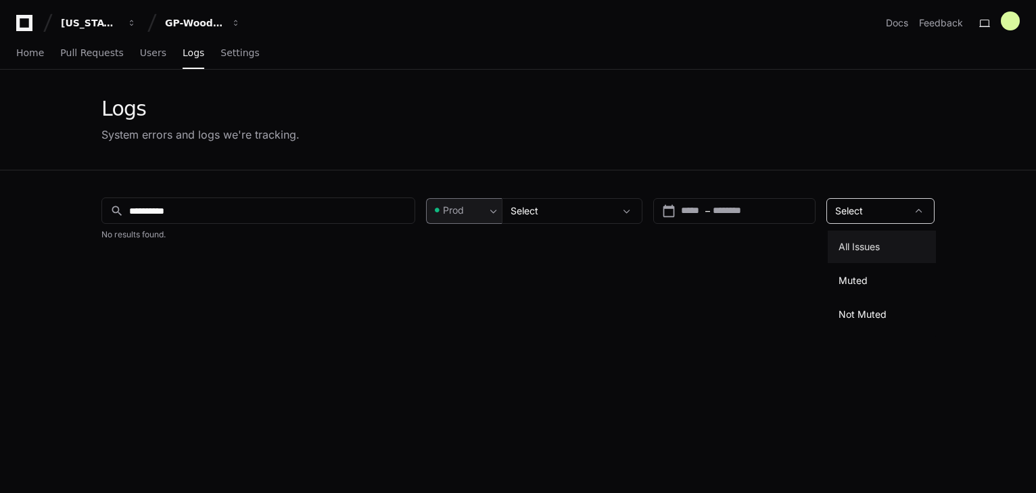
click at [871, 249] on span "All Issues" at bounding box center [859, 247] width 41 height 14
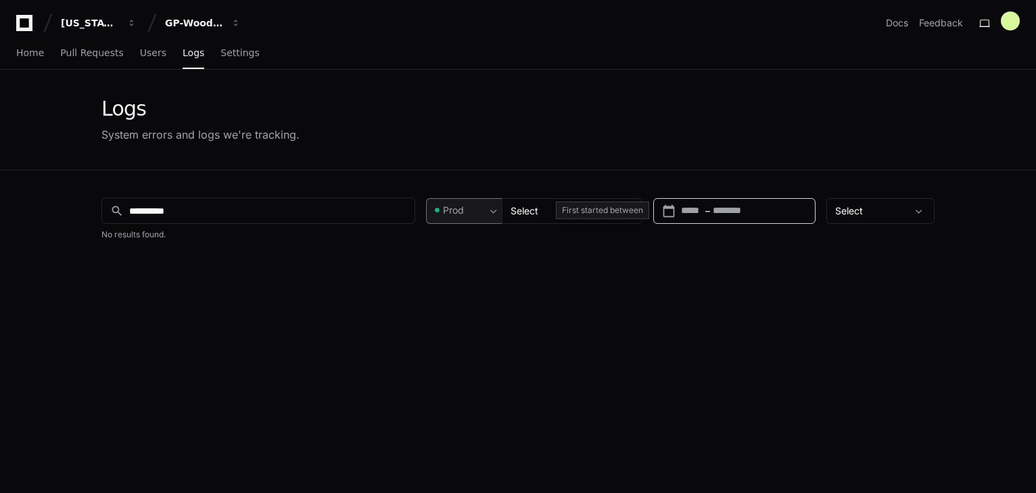
click at [763, 208] on input "text" at bounding box center [743, 211] width 60 height 14
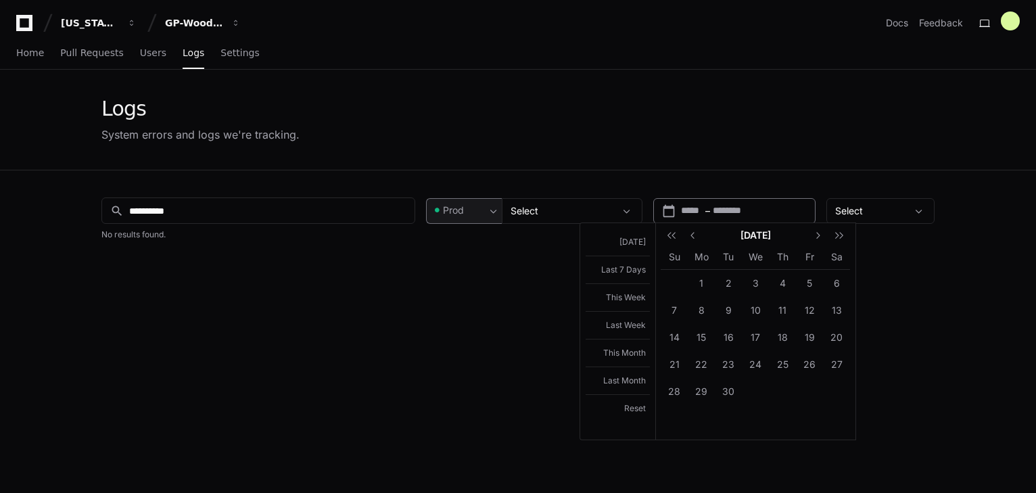
click at [763, 208] on div at bounding box center [518, 246] width 1036 height 493
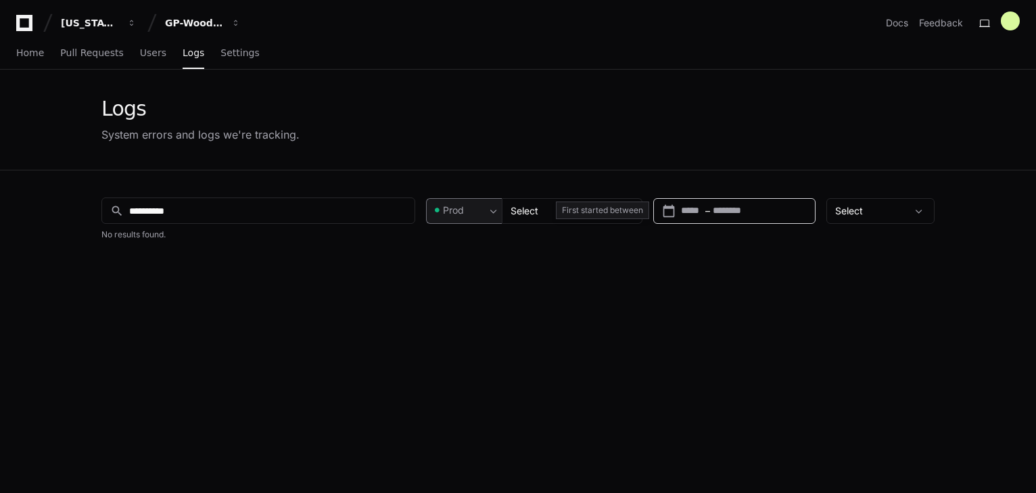
click at [763, 208] on input "text" at bounding box center [743, 211] width 60 height 14
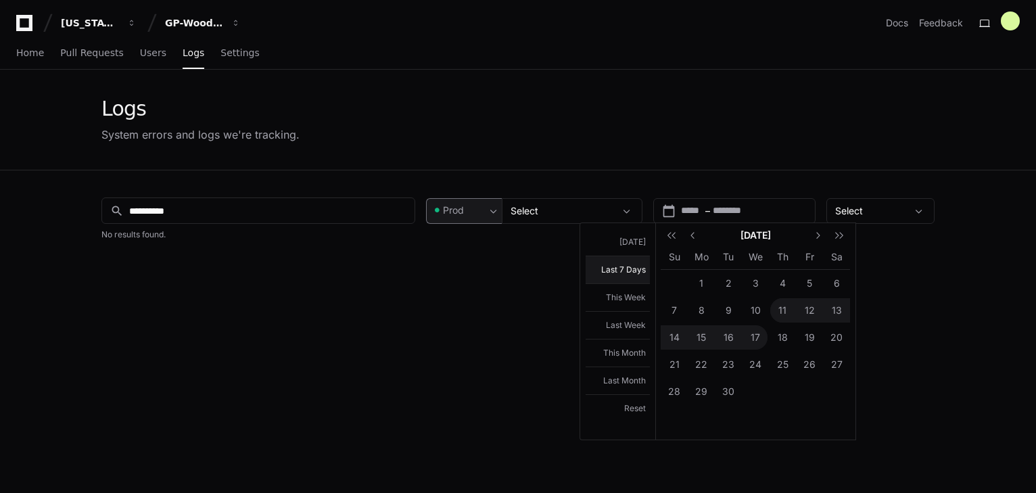
click at [625, 273] on button "Last 7 Days" at bounding box center [618, 270] width 64 height 28
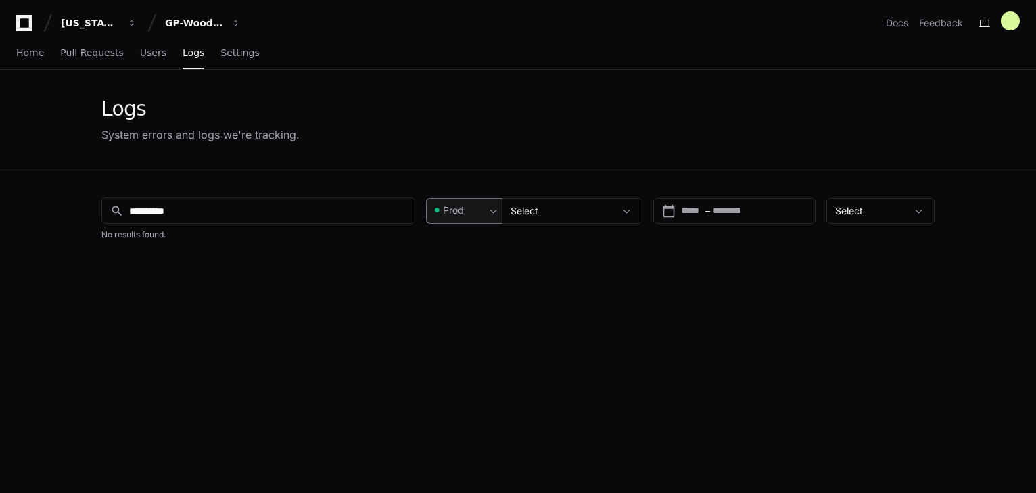
type input "**********"
click at [228, 208] on input "**********" at bounding box center [267, 211] width 277 height 14
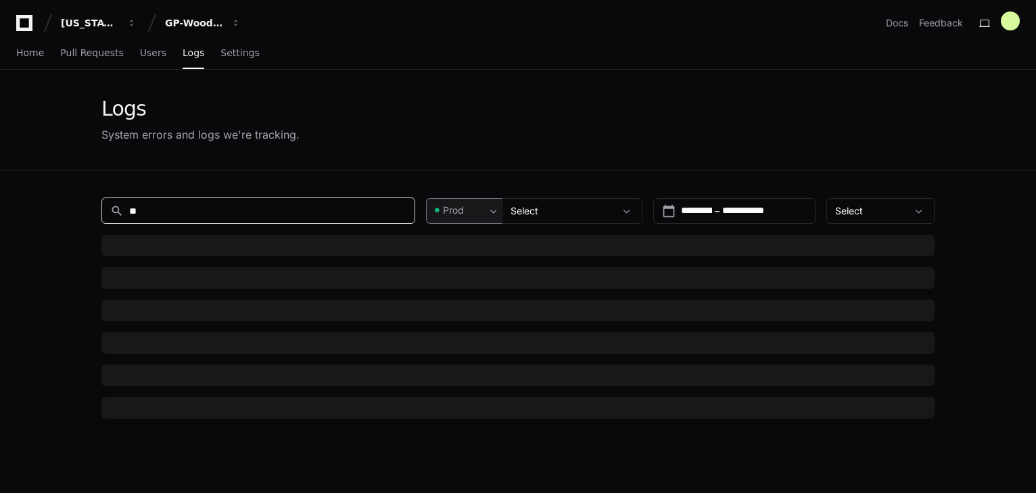
type input "*"
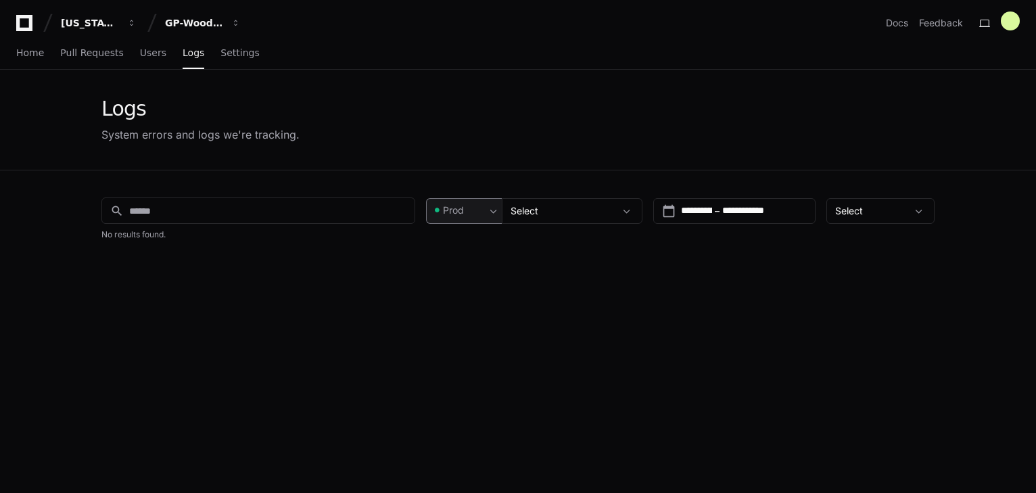
click at [385, 113] on div "Logs System errors and logs we're tracking." at bounding box center [517, 120] width 833 height 46
click at [300, 102] on div "Logs" at bounding box center [200, 109] width 198 height 24
